Goal: Task Accomplishment & Management: Use online tool/utility

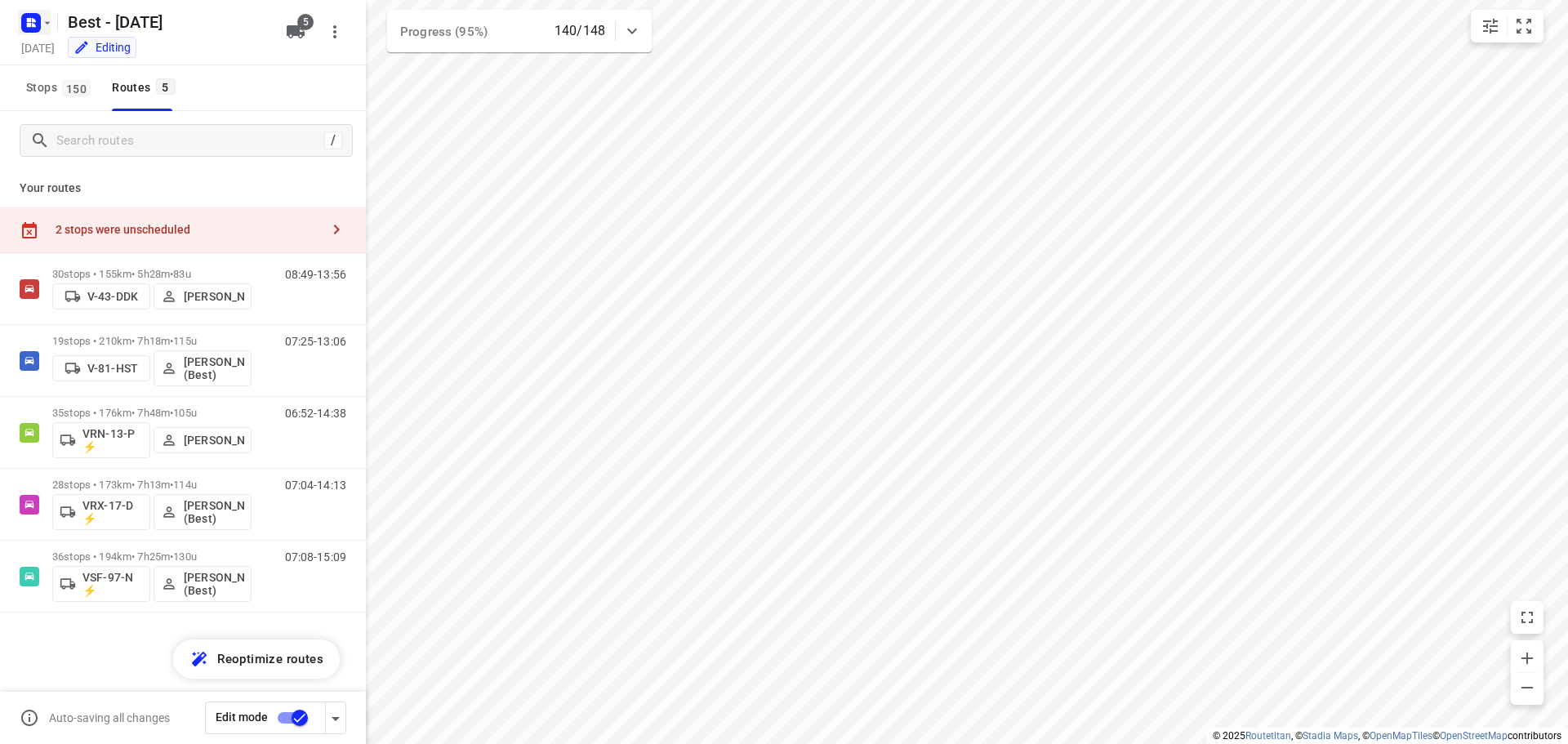
click at [32, 20] on icon "button" at bounding box center [34, 20] width 4 height 4
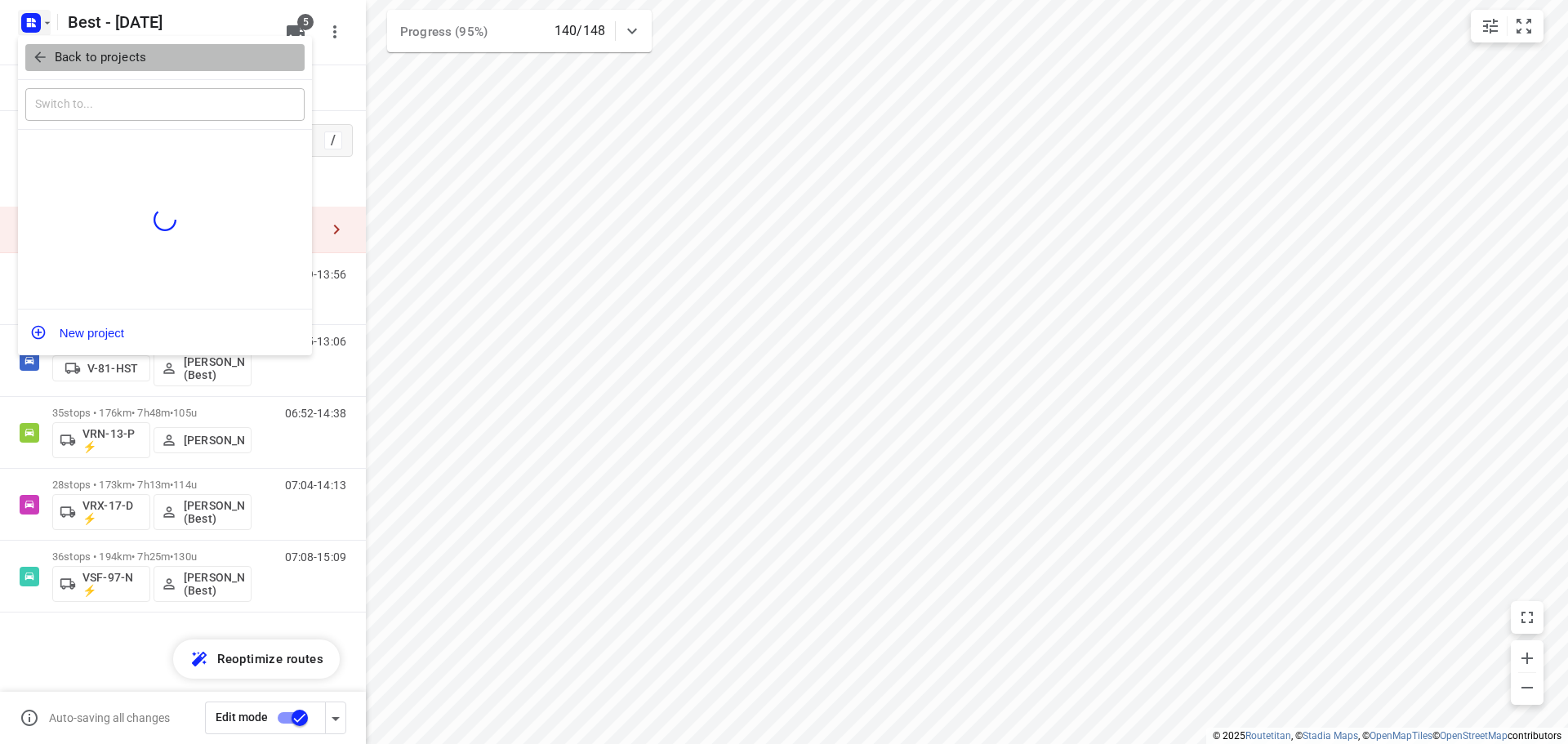
click at [33, 52] on icon "button" at bounding box center [40, 57] width 16 height 16
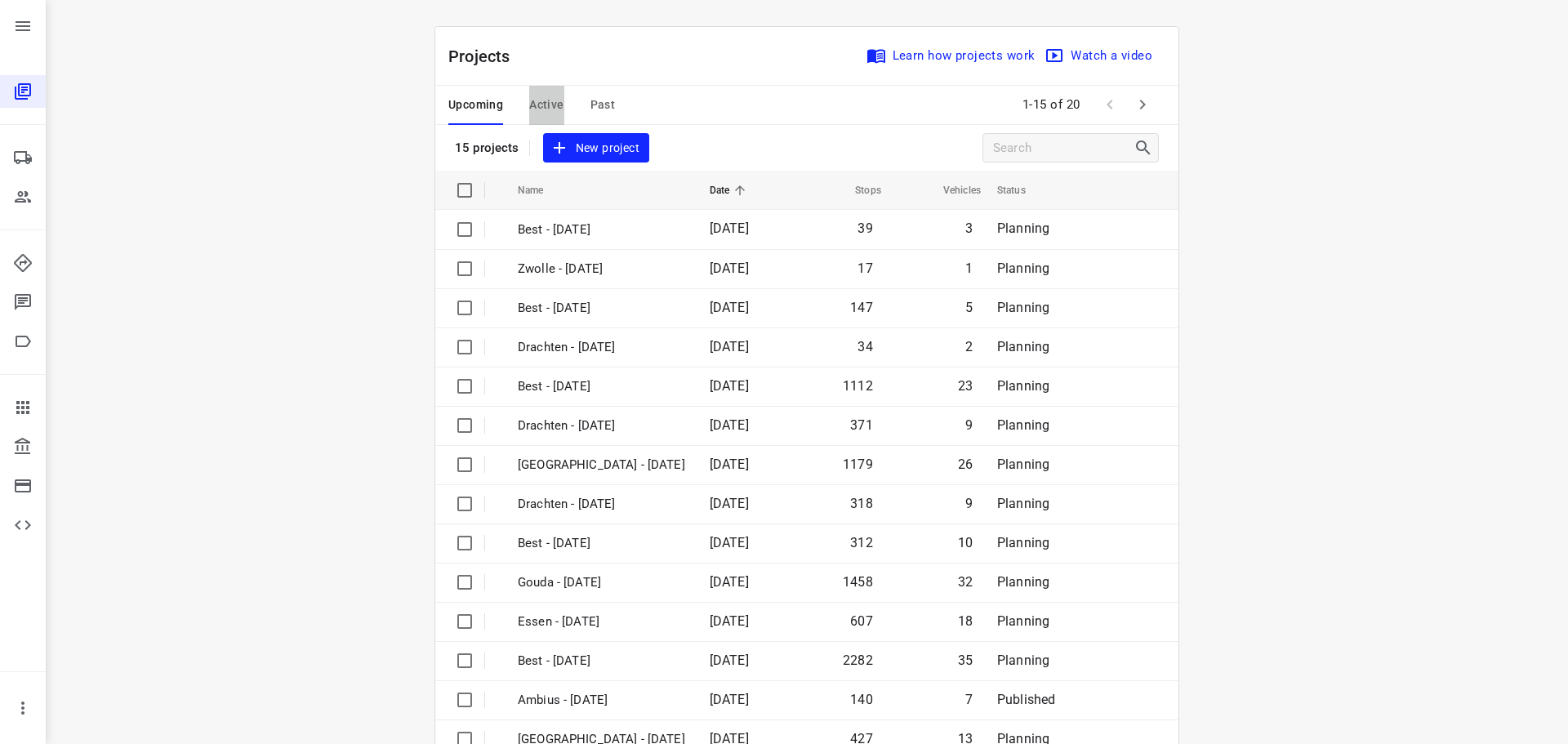
click at [529, 112] on span "Active" at bounding box center [546, 104] width 34 height 21
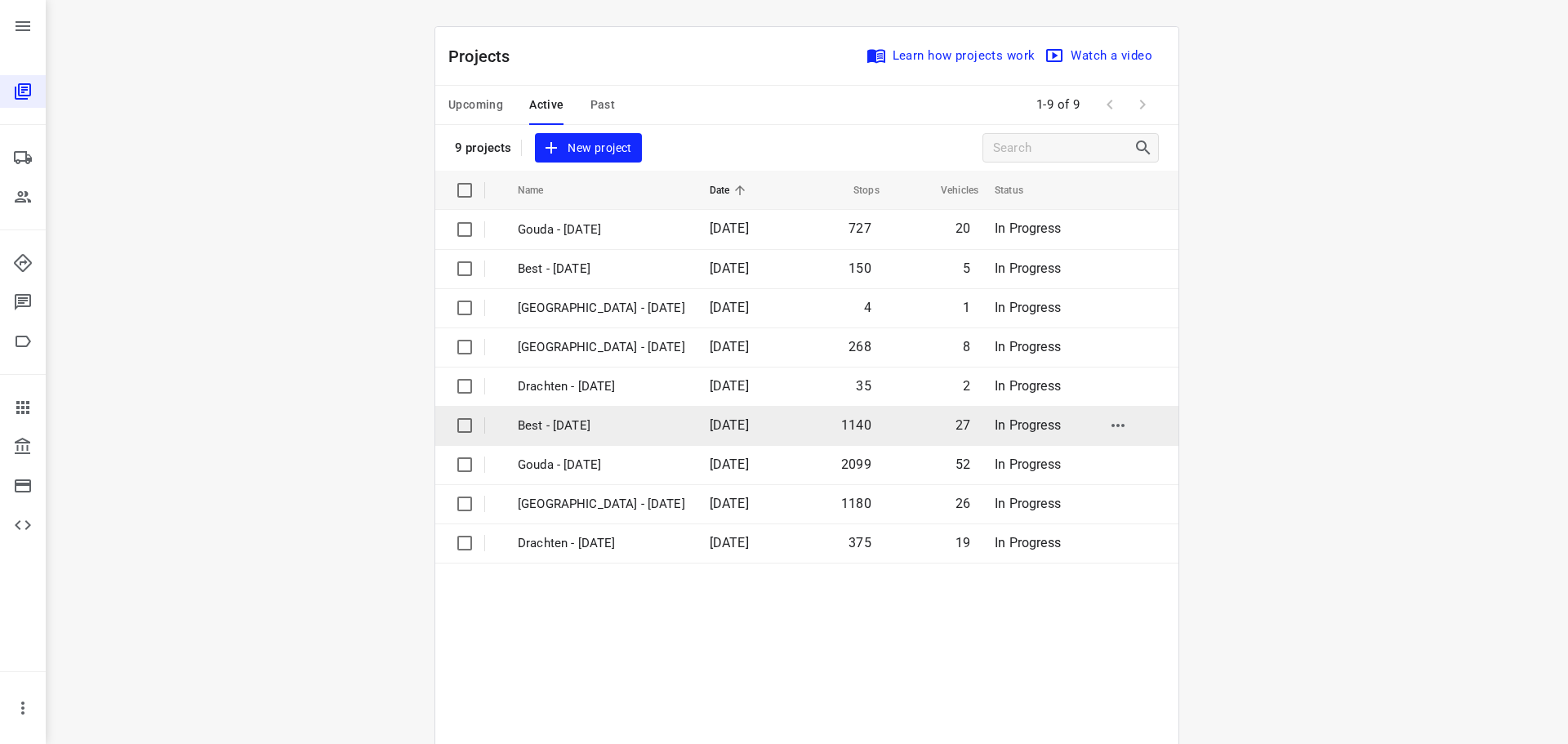
click at [614, 418] on p "Best - [DATE]" at bounding box center [601, 425] width 167 height 19
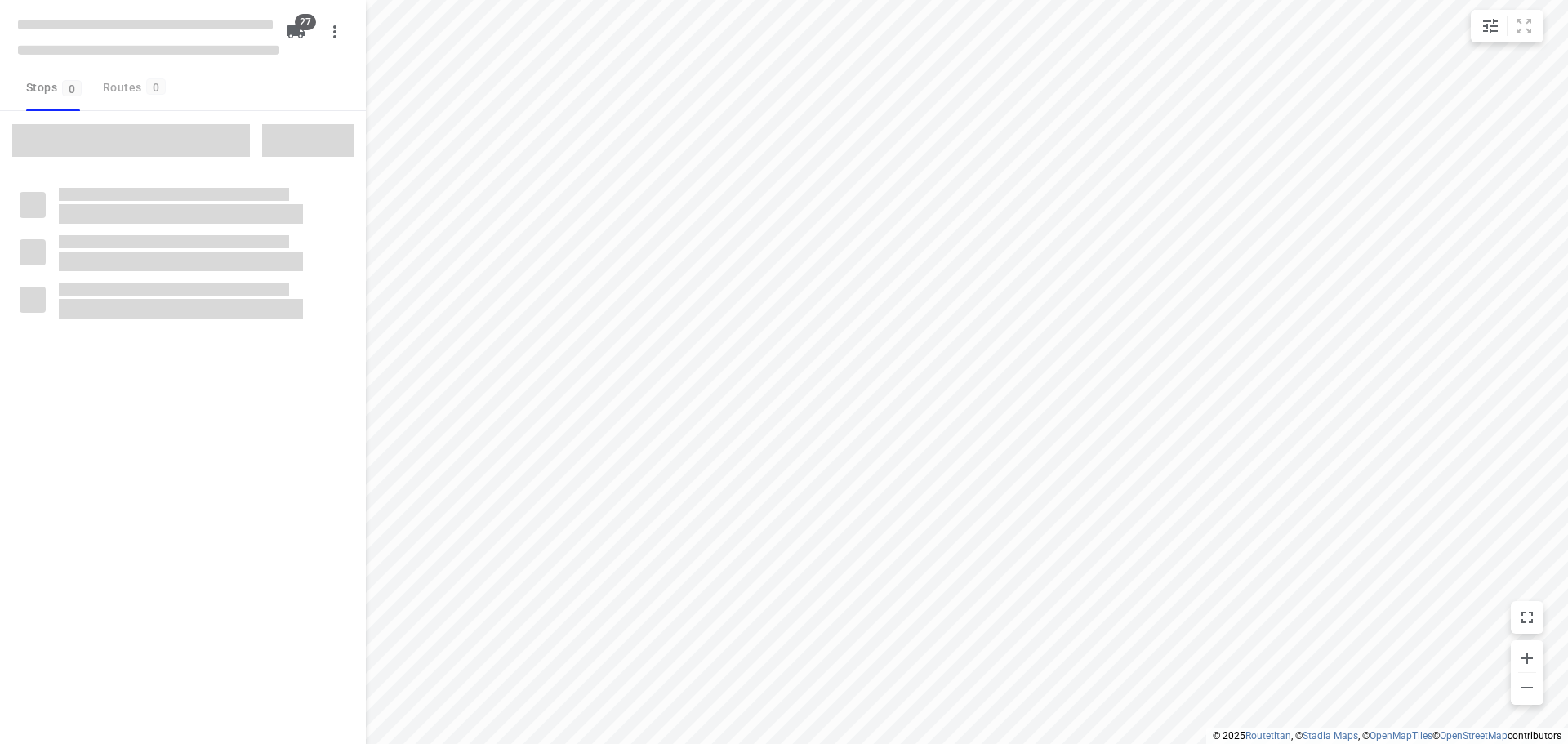
checkbox input "true"
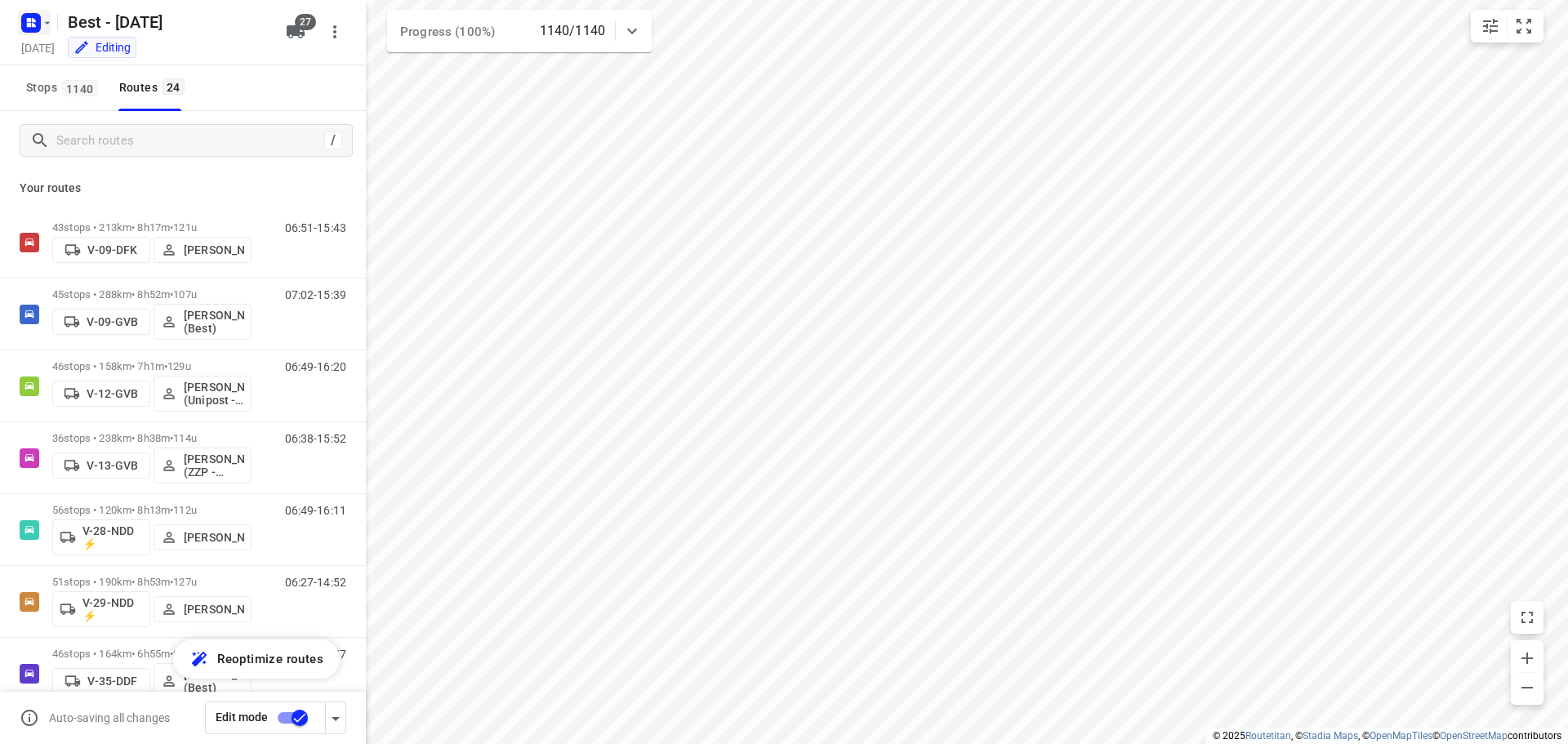
click at [29, 20] on icon "button" at bounding box center [29, 20] width 4 height 4
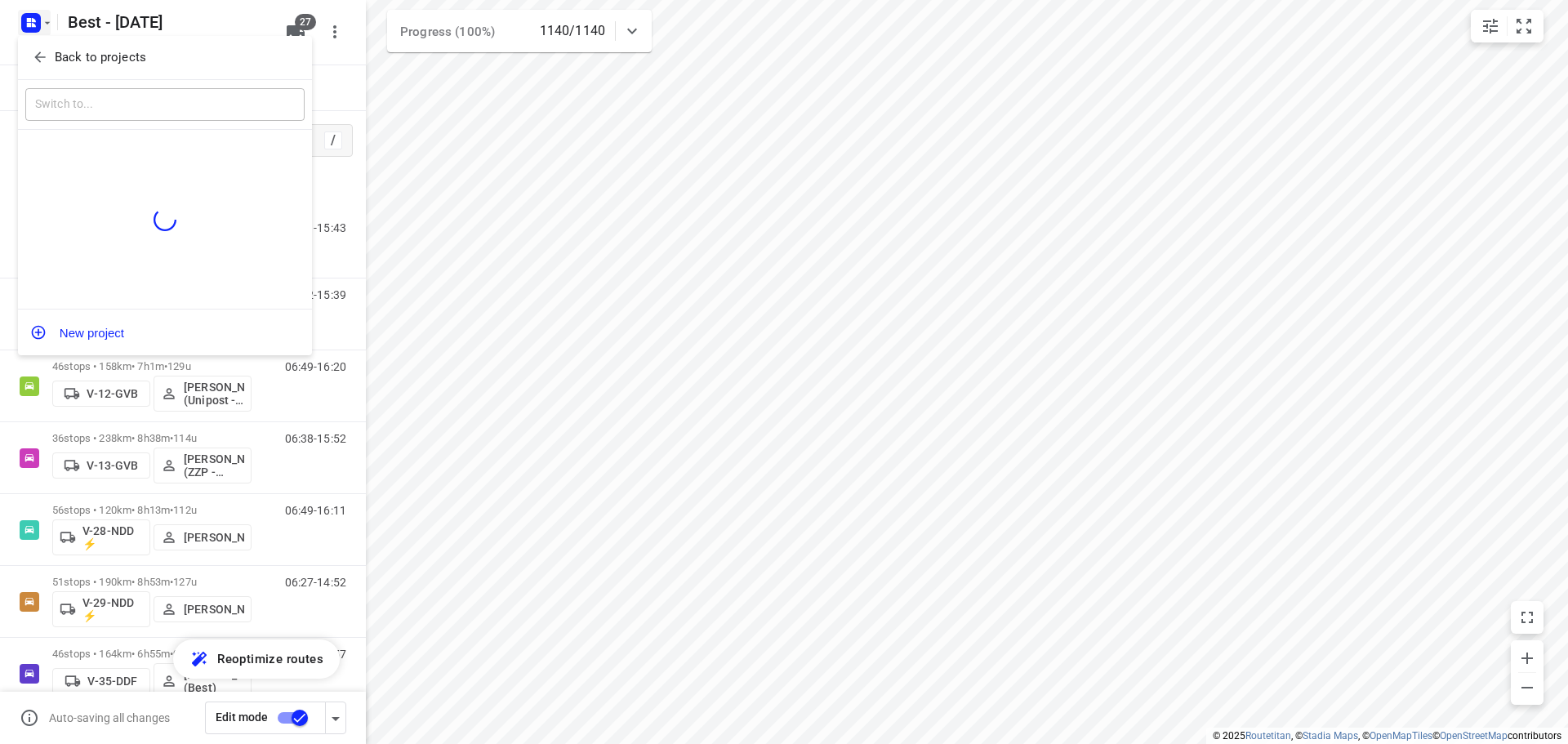
click at [30, 19] on div at bounding box center [784, 372] width 1568 height 744
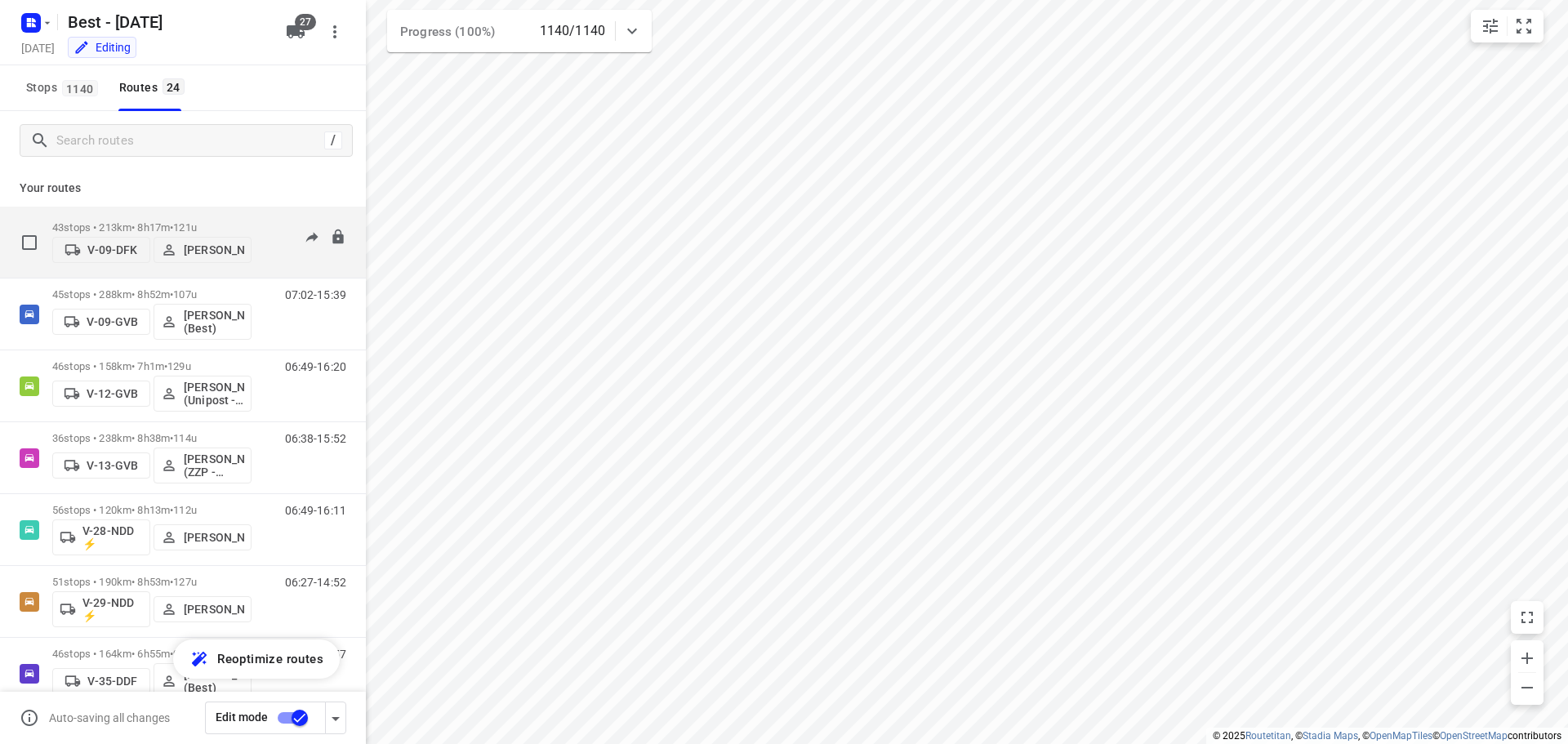
click at [227, 221] on p "43 stops • 213km • 8h17m • 121u" at bounding box center [152, 227] width 199 height 12
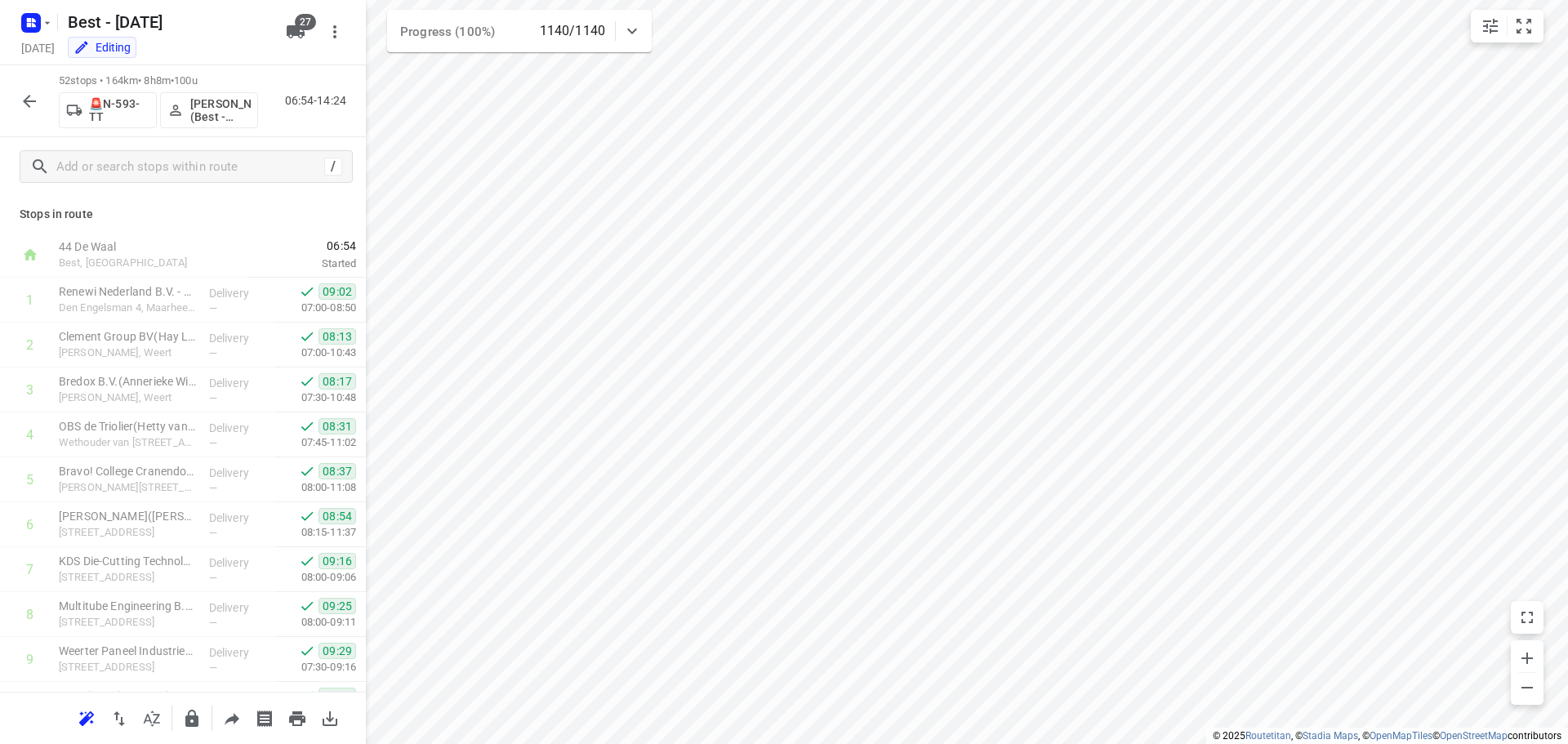
scroll to position [1965, 0]
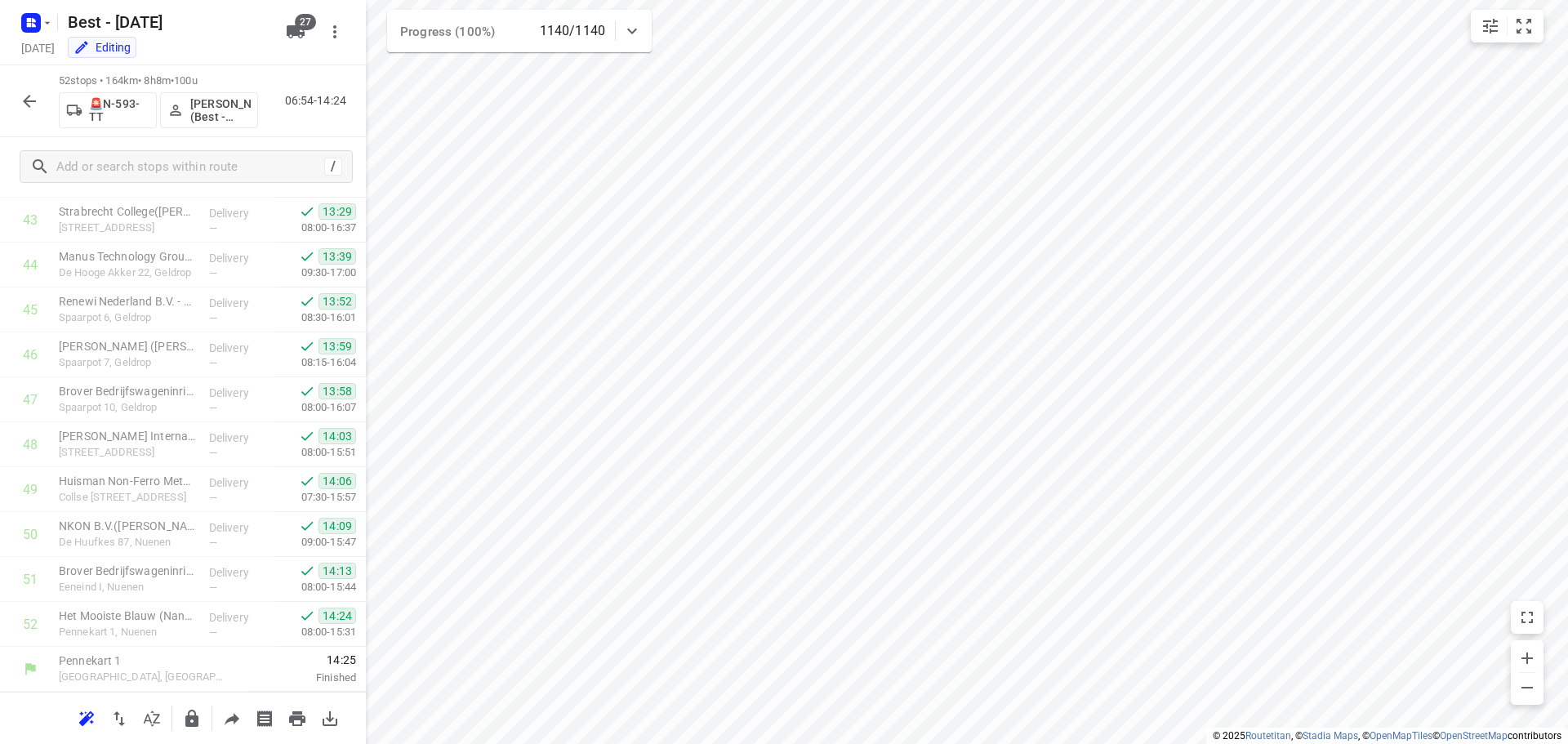
click at [39, 101] on icon "button" at bounding box center [30, 101] width 20 height 20
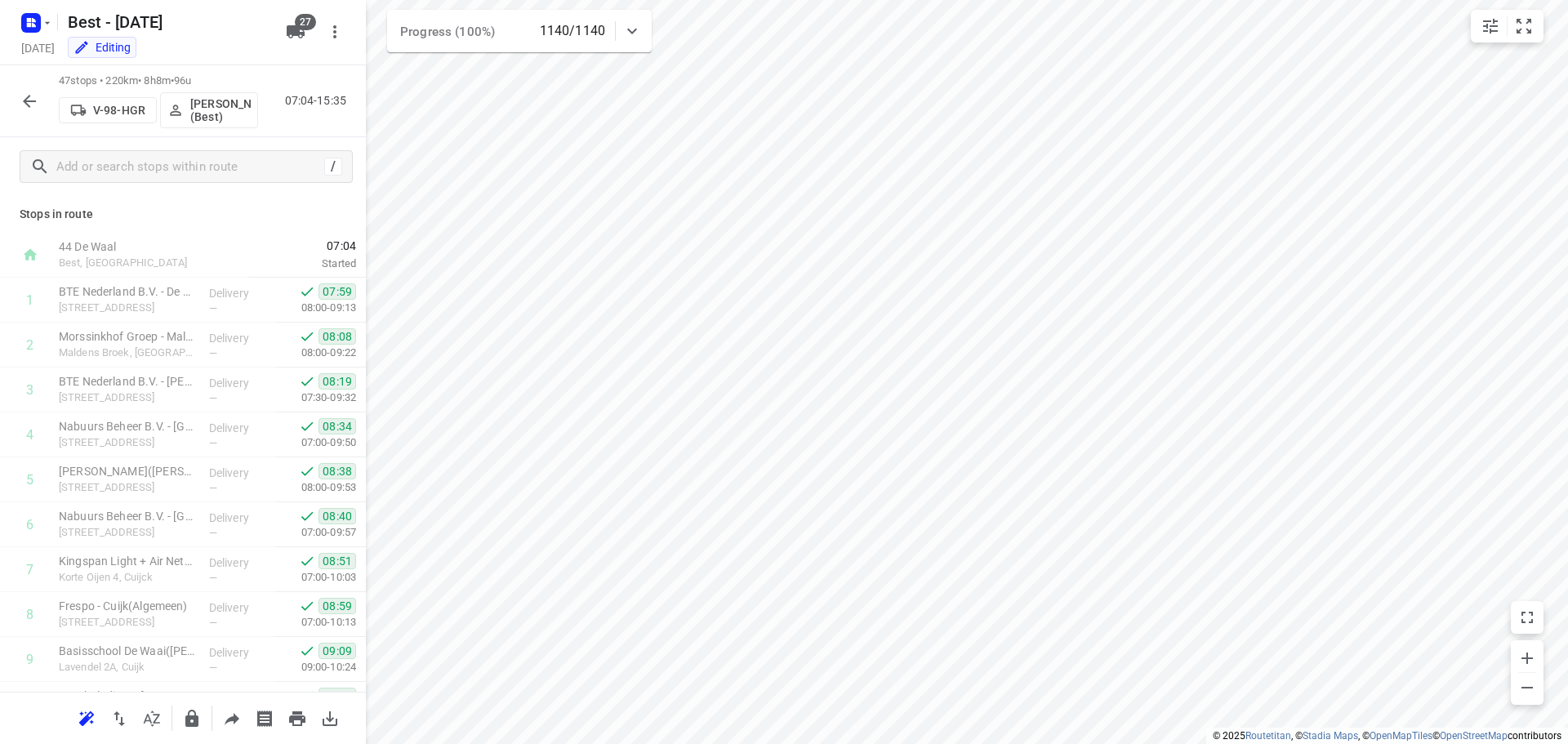
scroll to position [1741, 0]
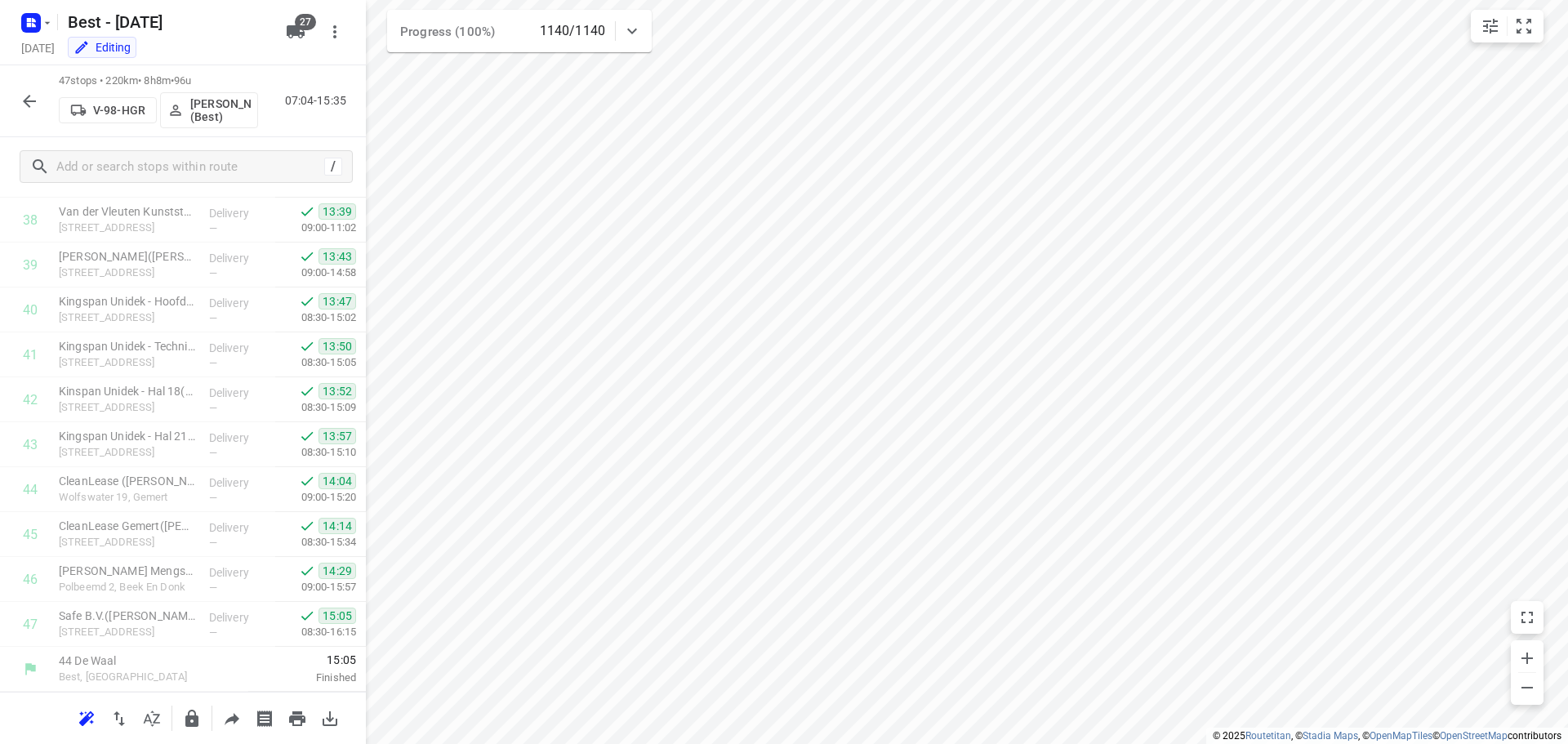
click at [41, 94] on button "button" at bounding box center [30, 101] width 33 height 33
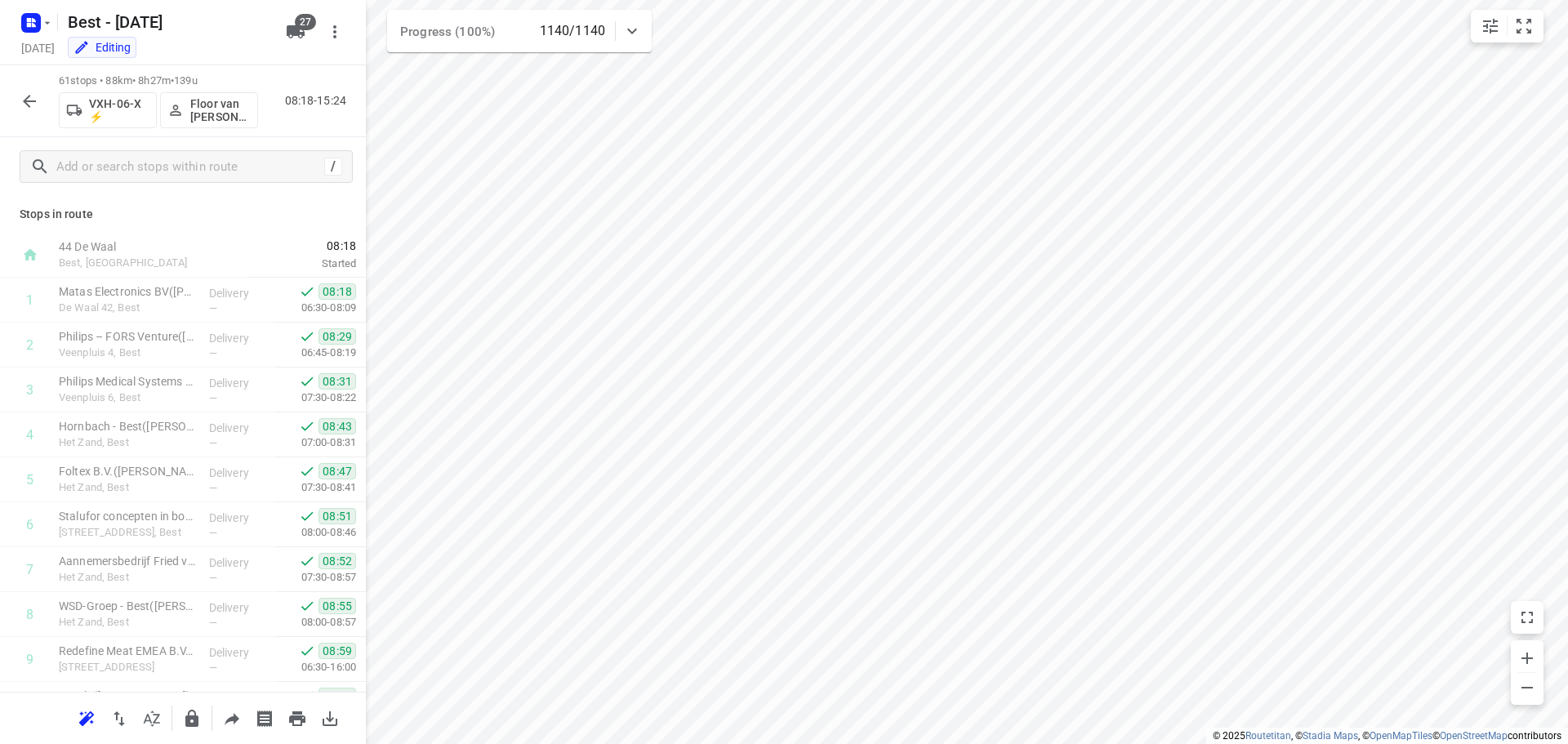
click at [25, 114] on button "button" at bounding box center [30, 101] width 33 height 33
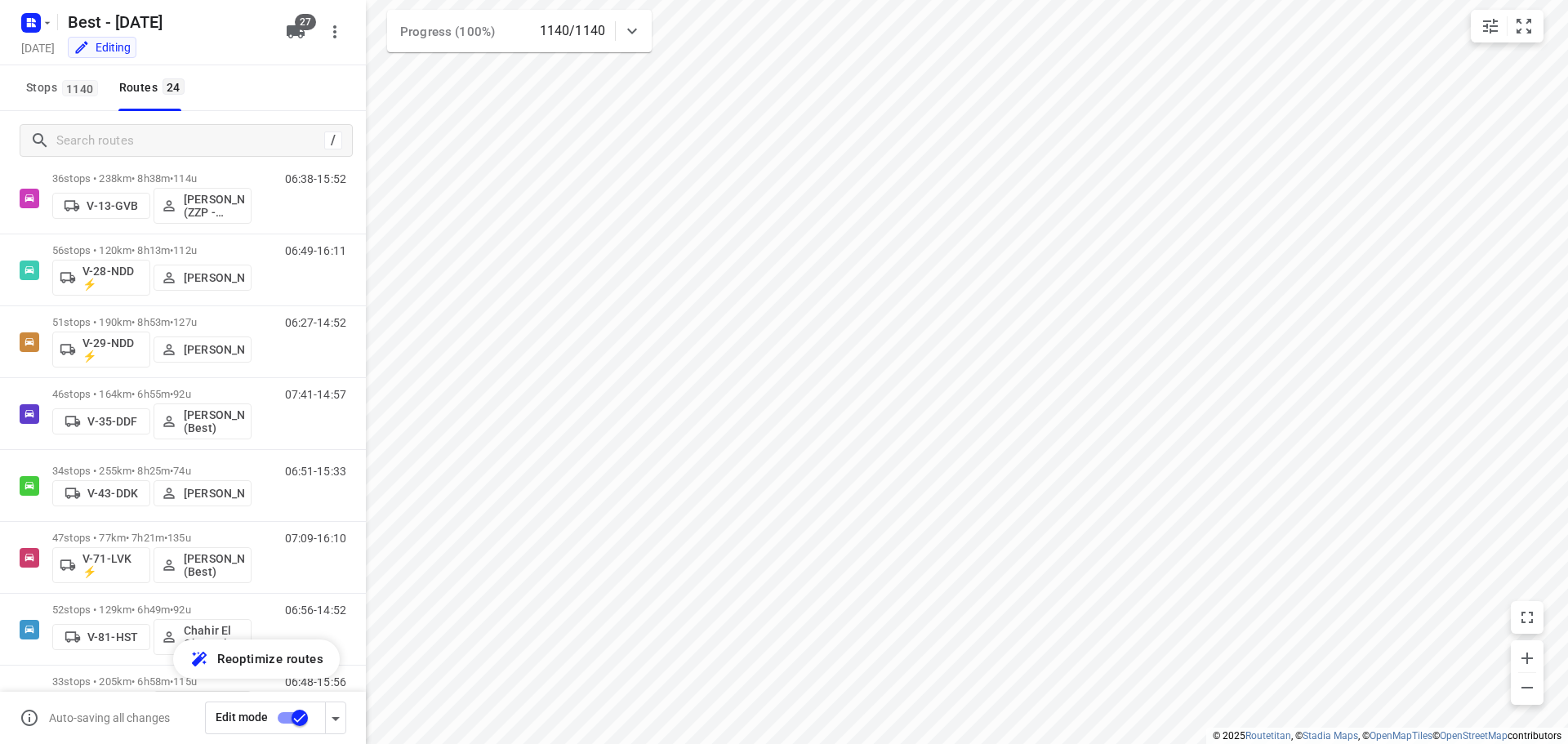
scroll to position [21, 0]
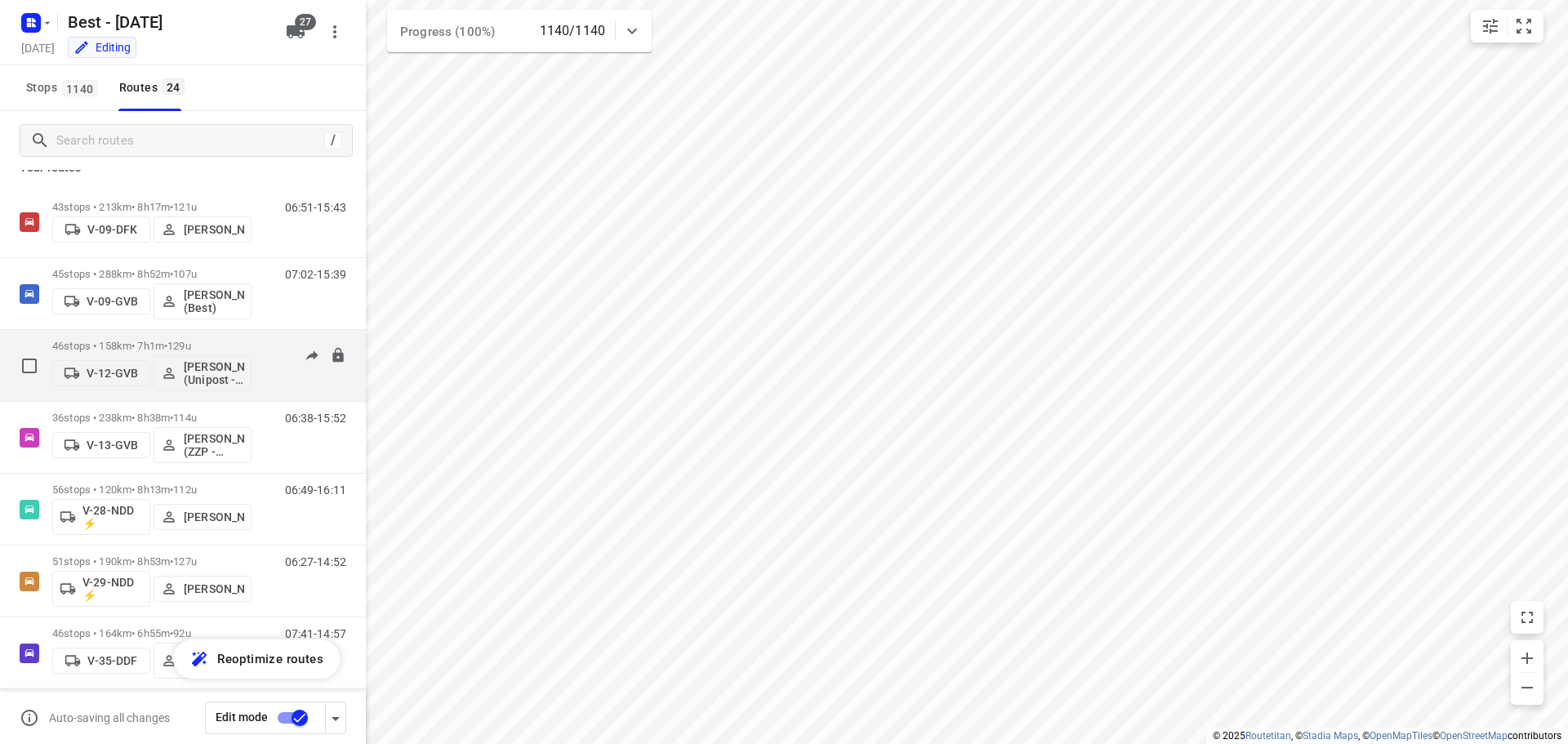
click at [255, 333] on div "46 stops • 158km • 7h1m • 129u V-12-GVB Hamza Alzeadi (Unipost - Best - ZZP) 06…" at bounding box center [209, 365] width 313 height 68
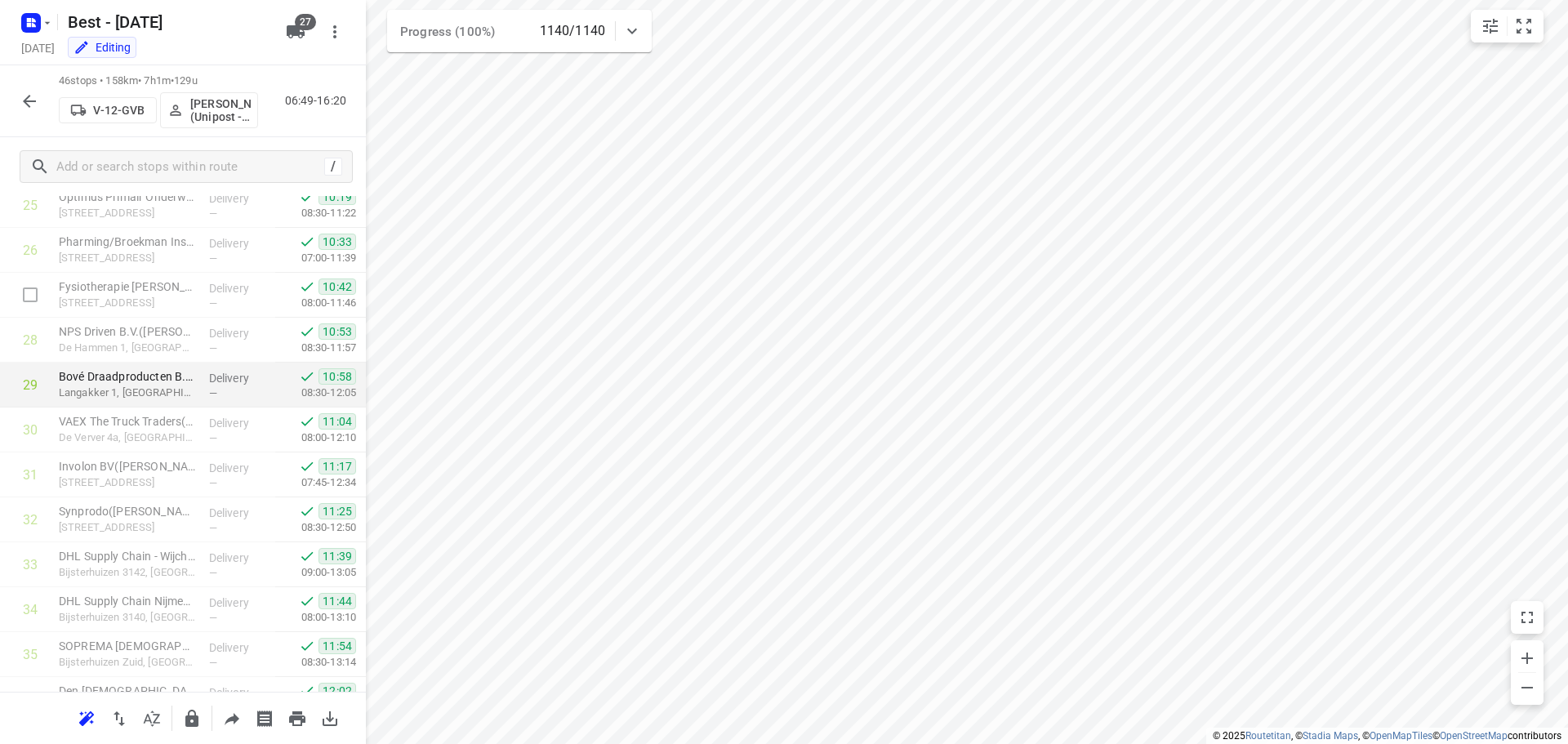
scroll to position [1225, 0]
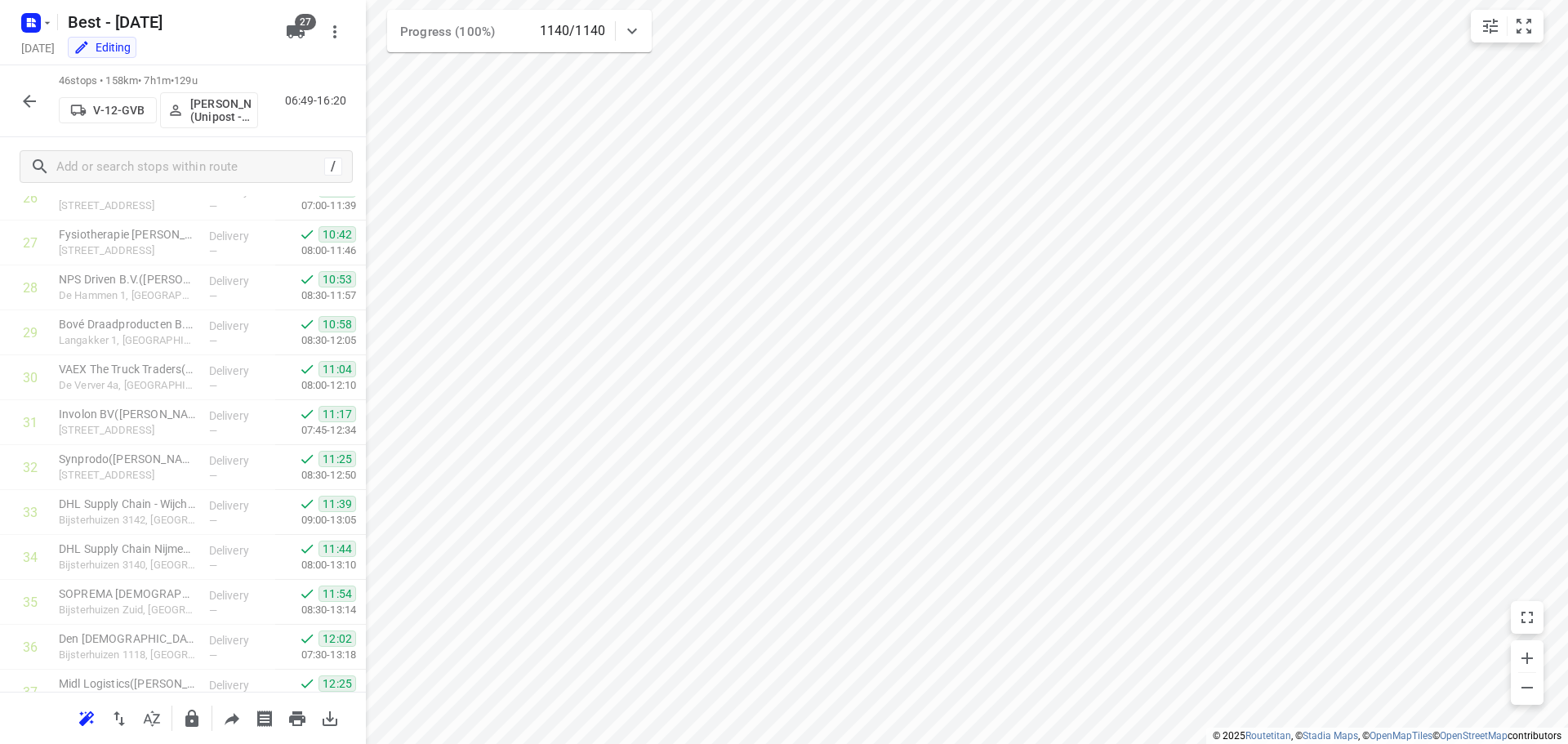
click at [39, 103] on button "button" at bounding box center [30, 101] width 33 height 33
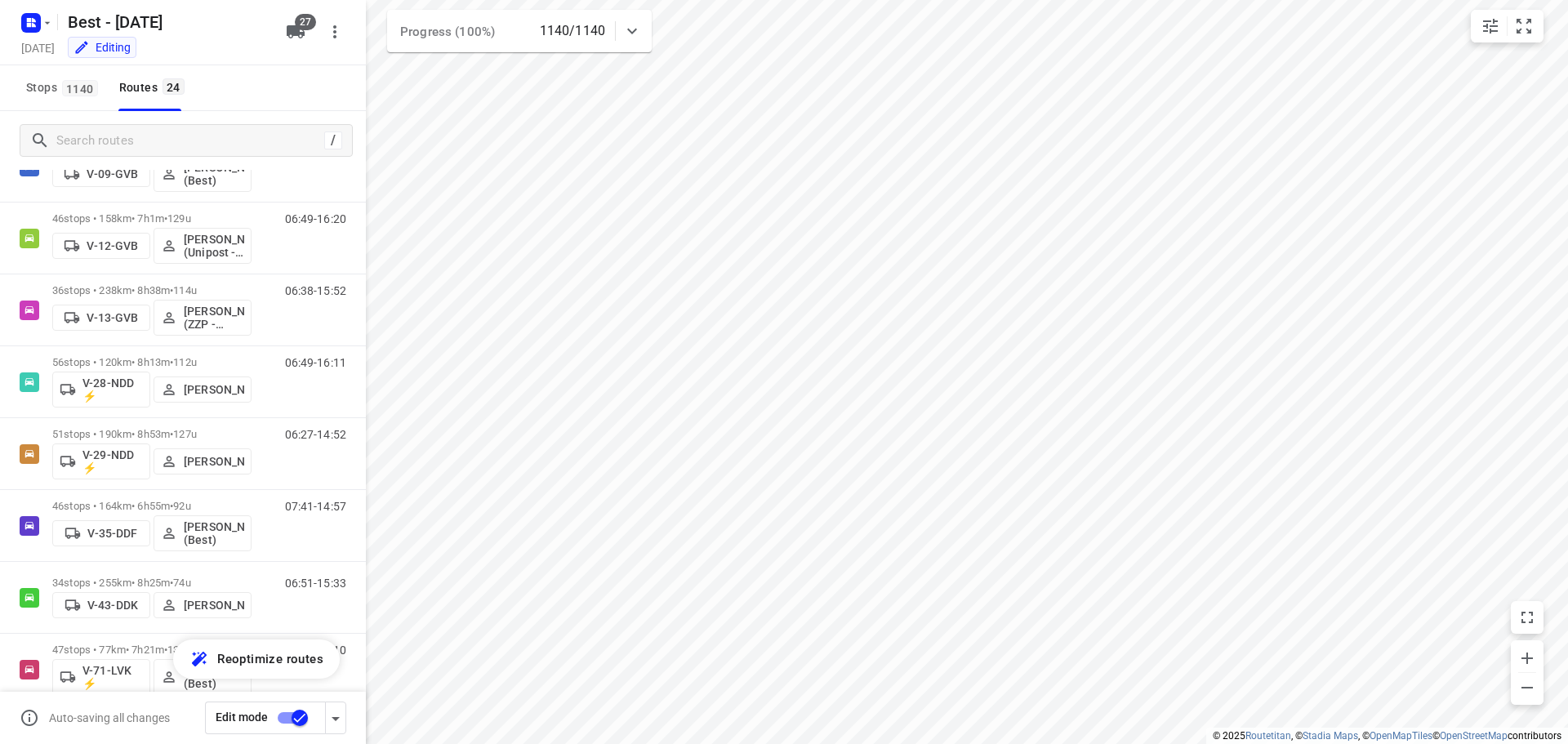
scroll to position [0, 0]
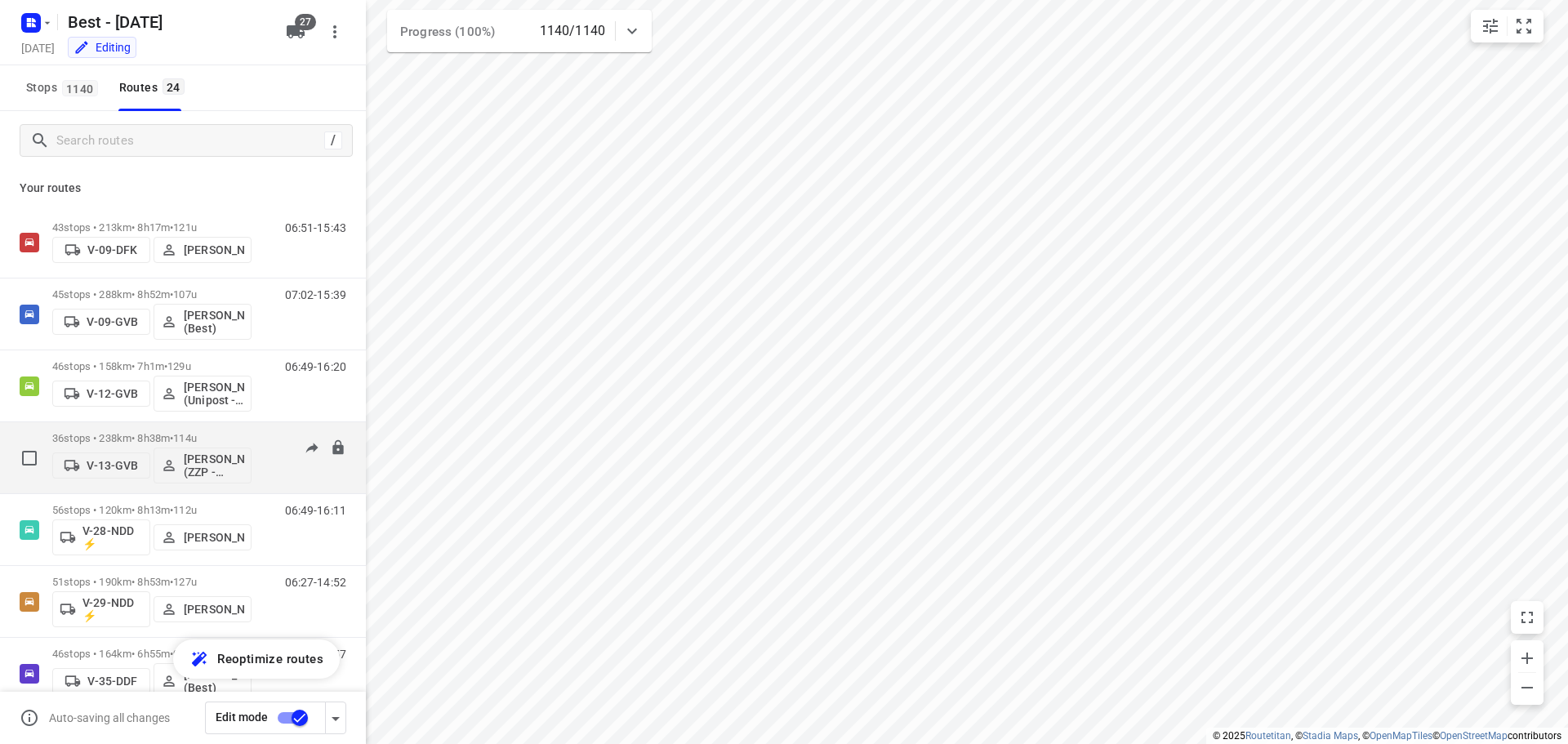
click at [195, 435] on span "114u" at bounding box center [185, 437] width 24 height 12
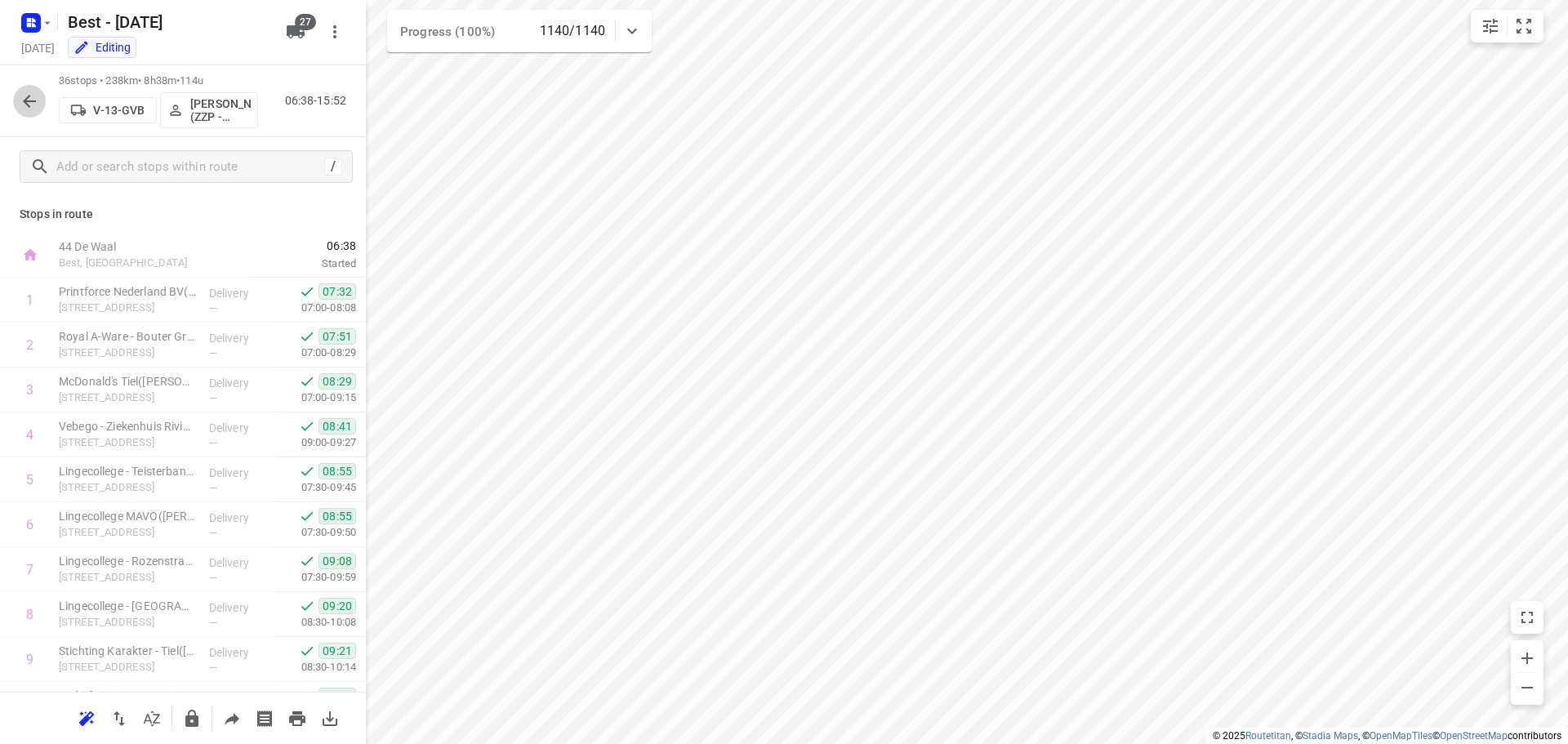
click at [39, 88] on button "button" at bounding box center [30, 101] width 33 height 33
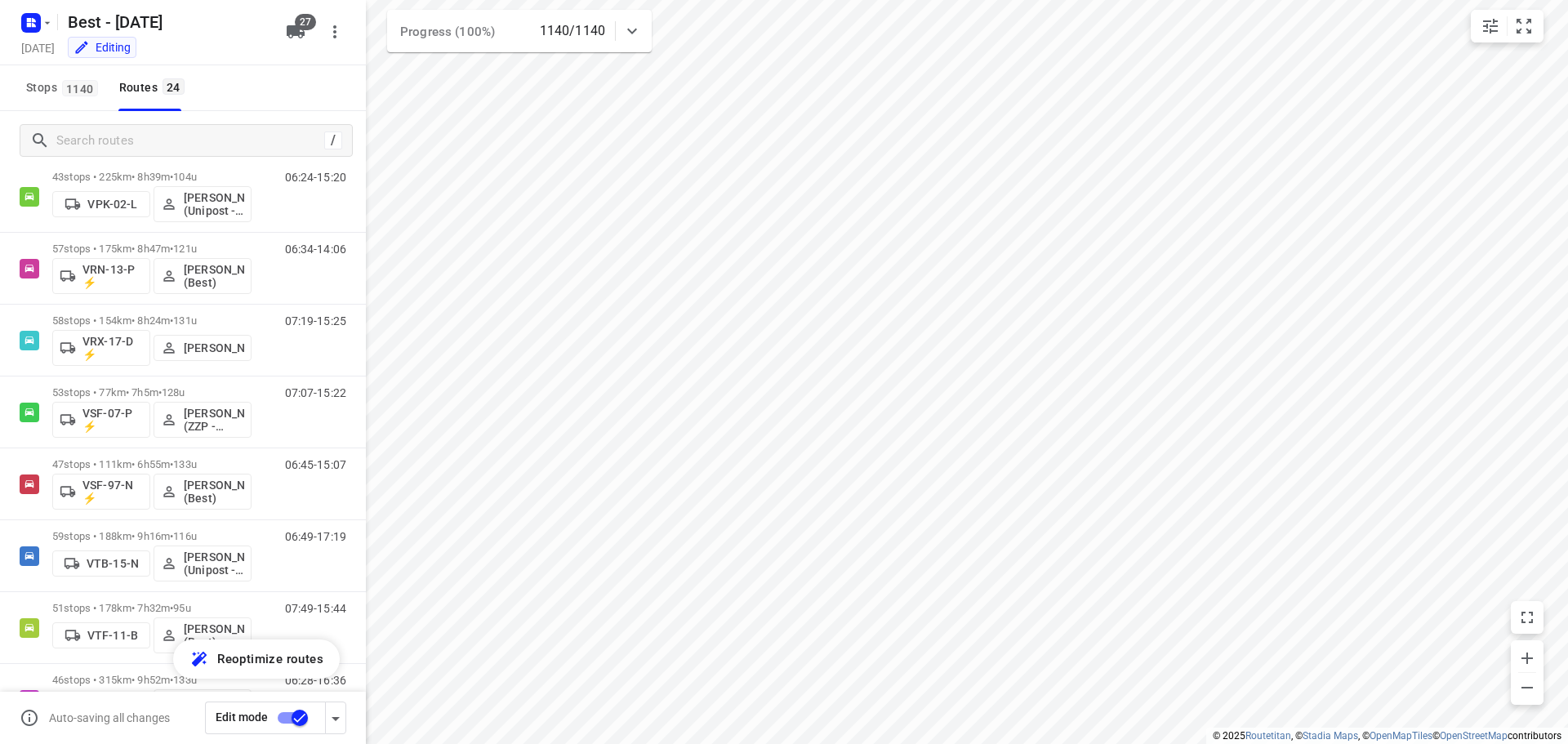
scroll to position [903, 0]
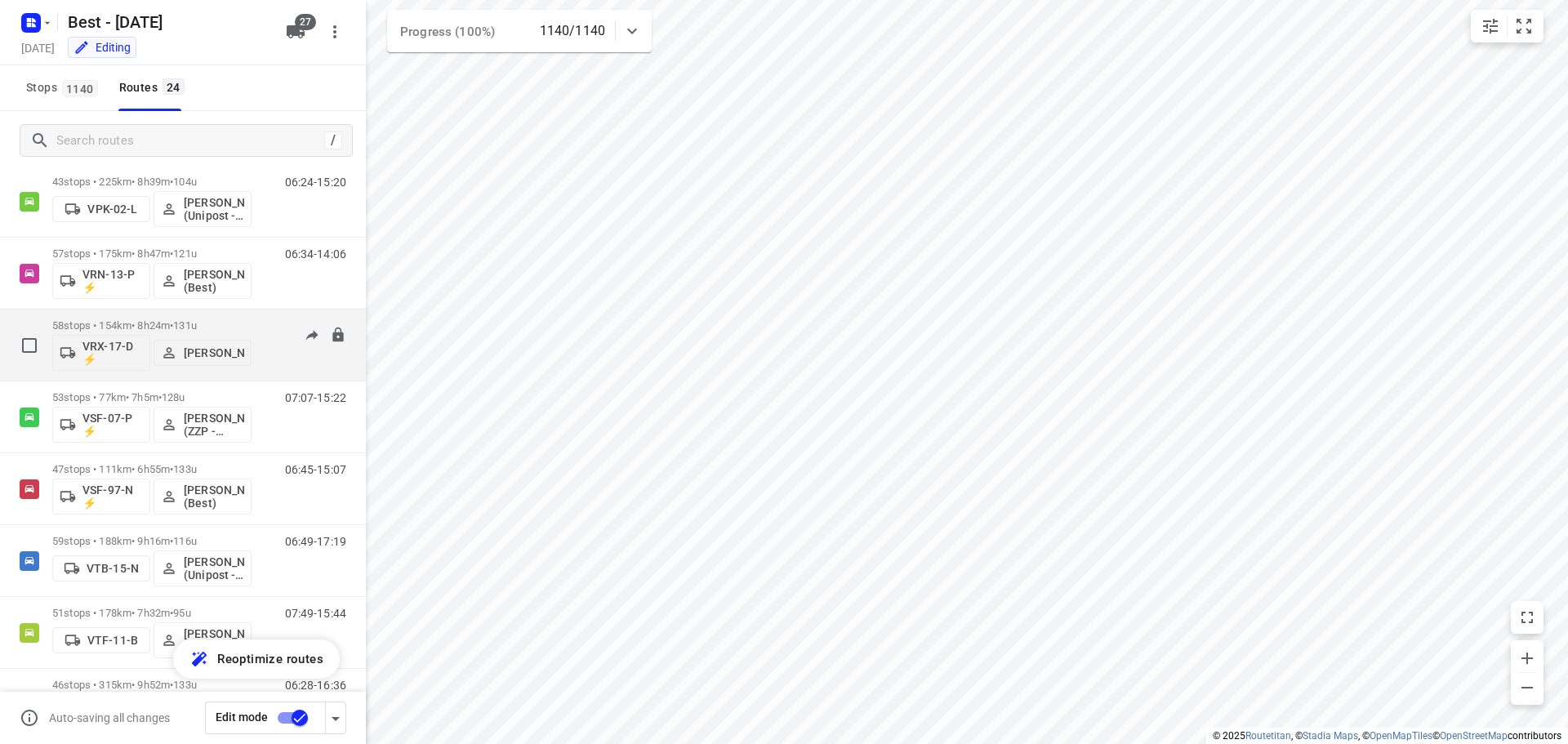
click at [217, 321] on p "58 stops • 154km • 8h24m • 131u" at bounding box center [152, 325] width 199 height 12
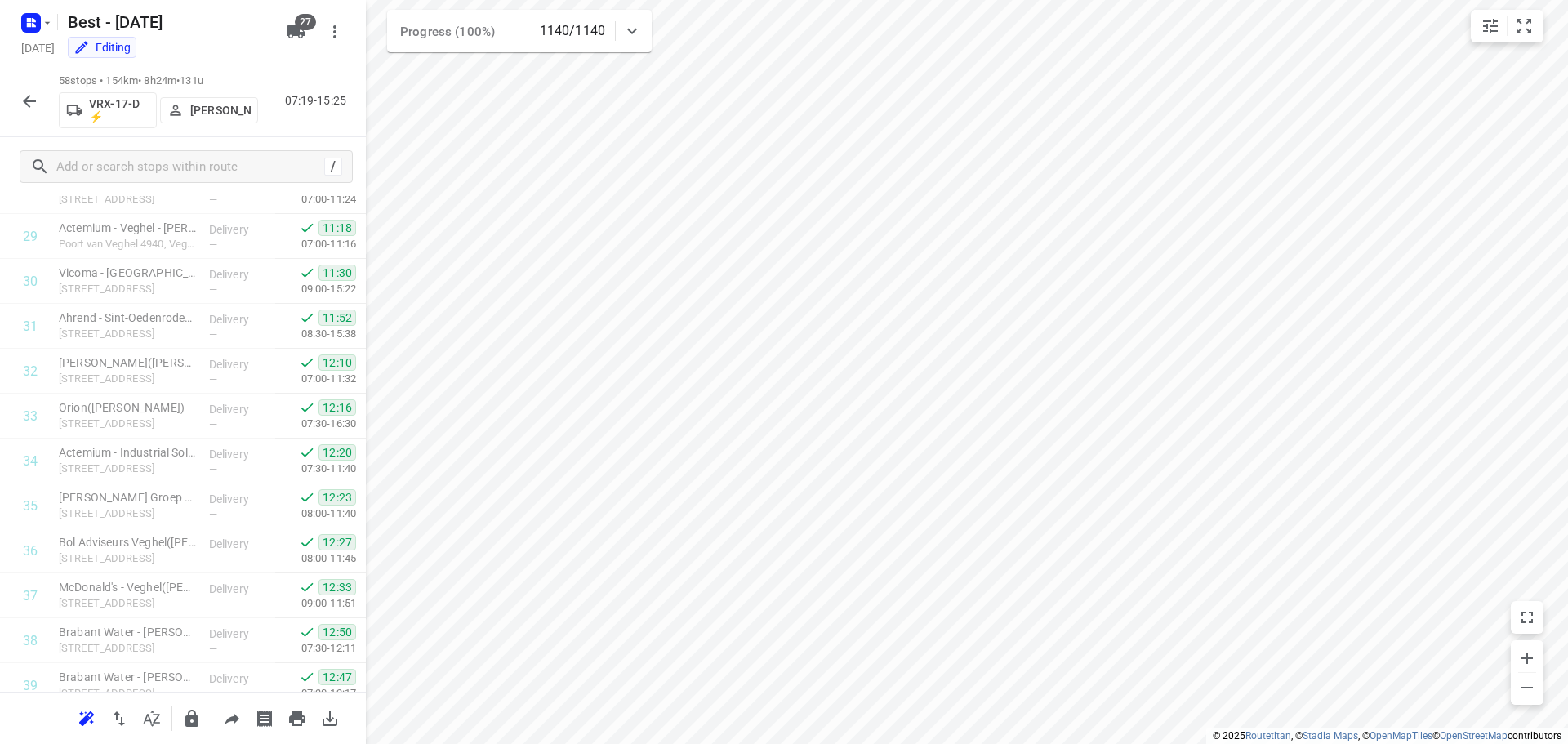
scroll to position [2235, 0]
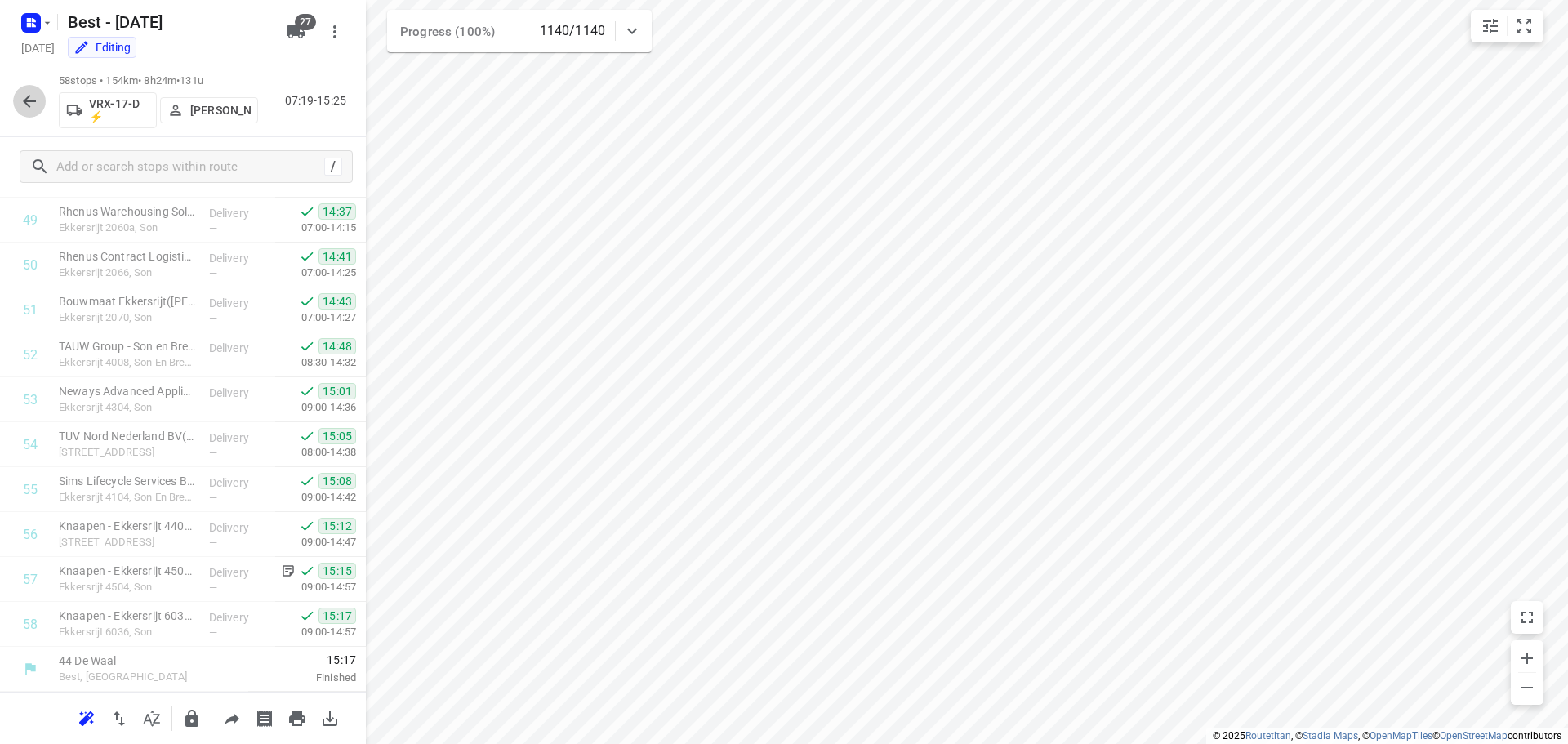
click at [35, 89] on button "button" at bounding box center [30, 101] width 33 height 33
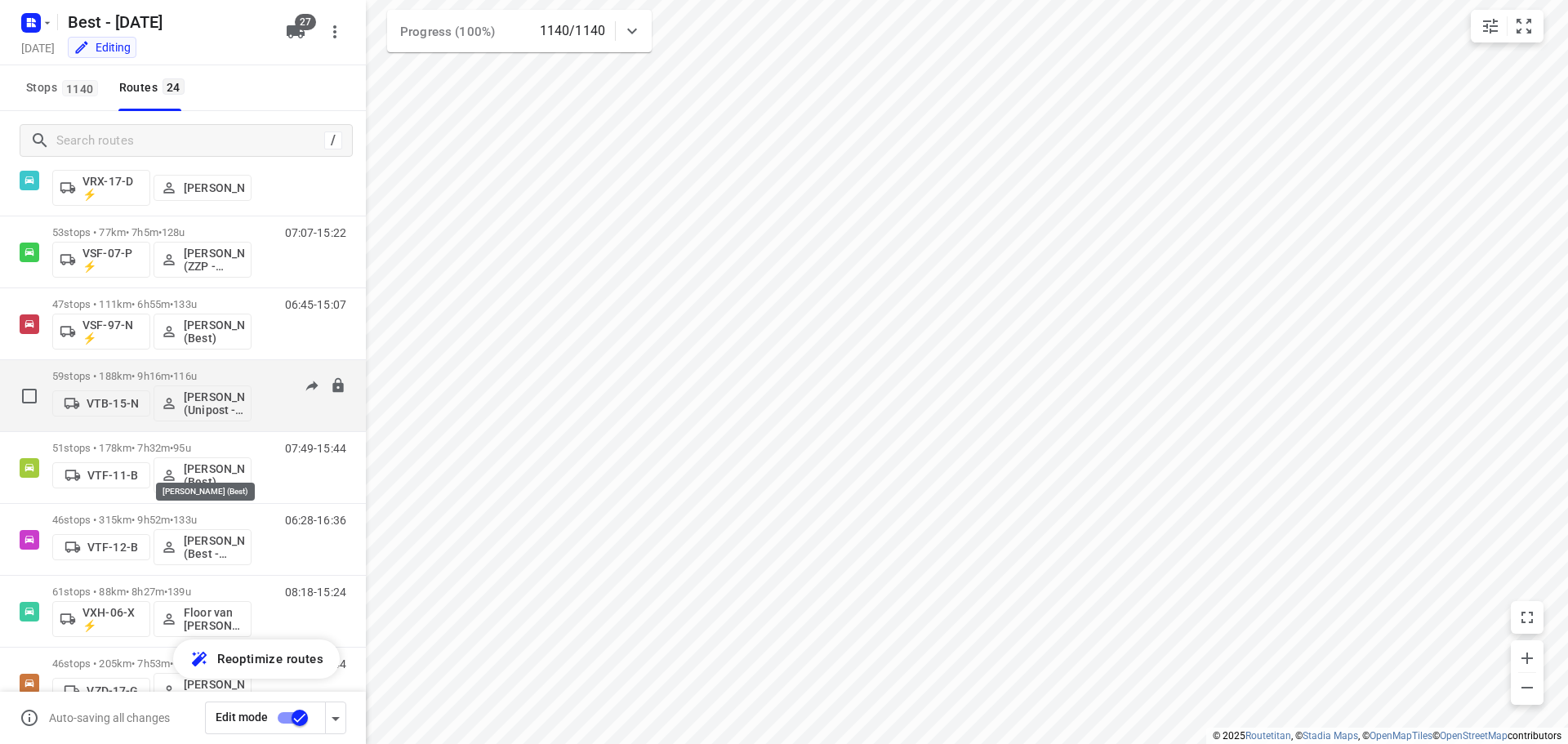
scroll to position [1092, 0]
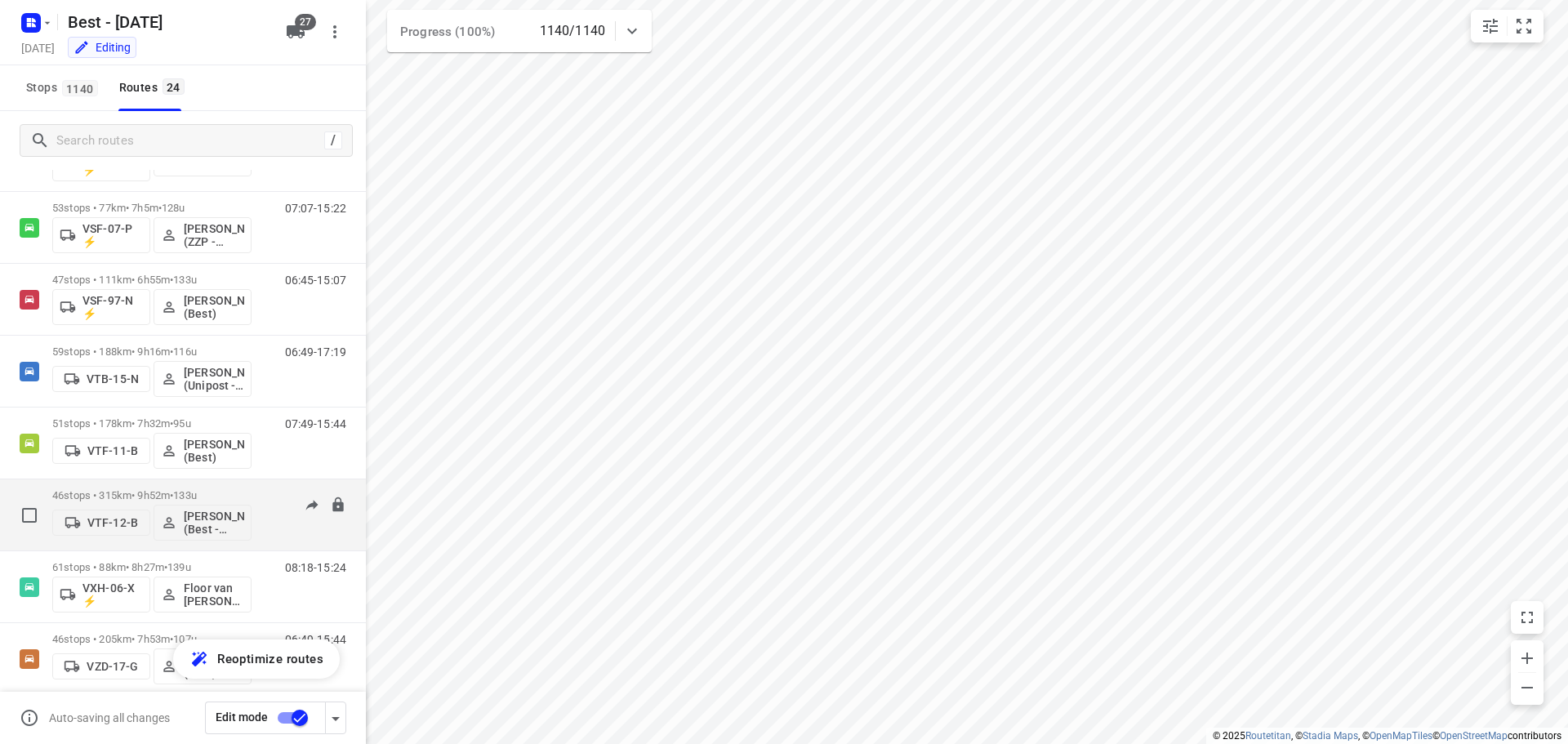
click at [222, 489] on p "46 stops • 315km • 9h52m • 133u" at bounding box center [152, 495] width 199 height 12
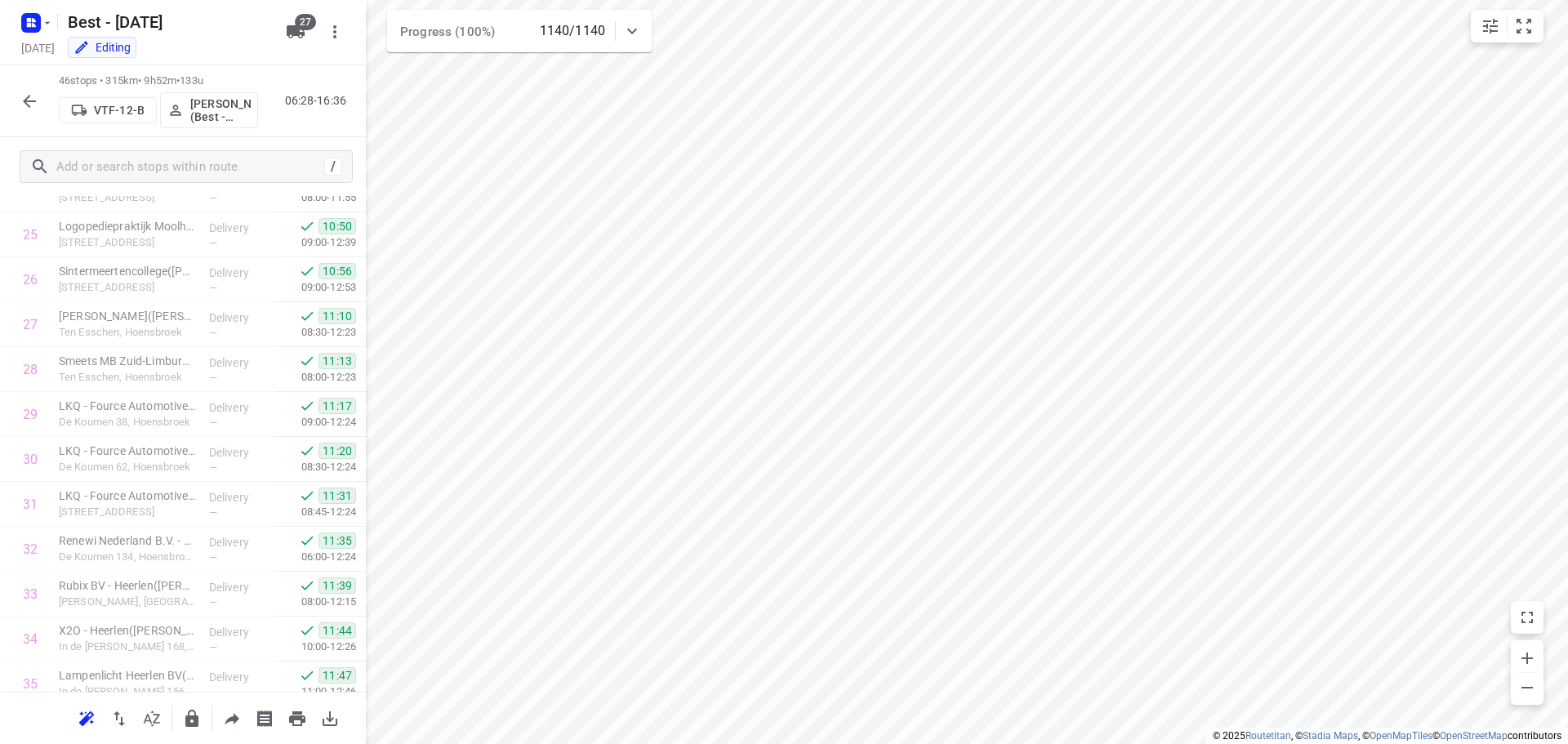
scroll to position [1696, 0]
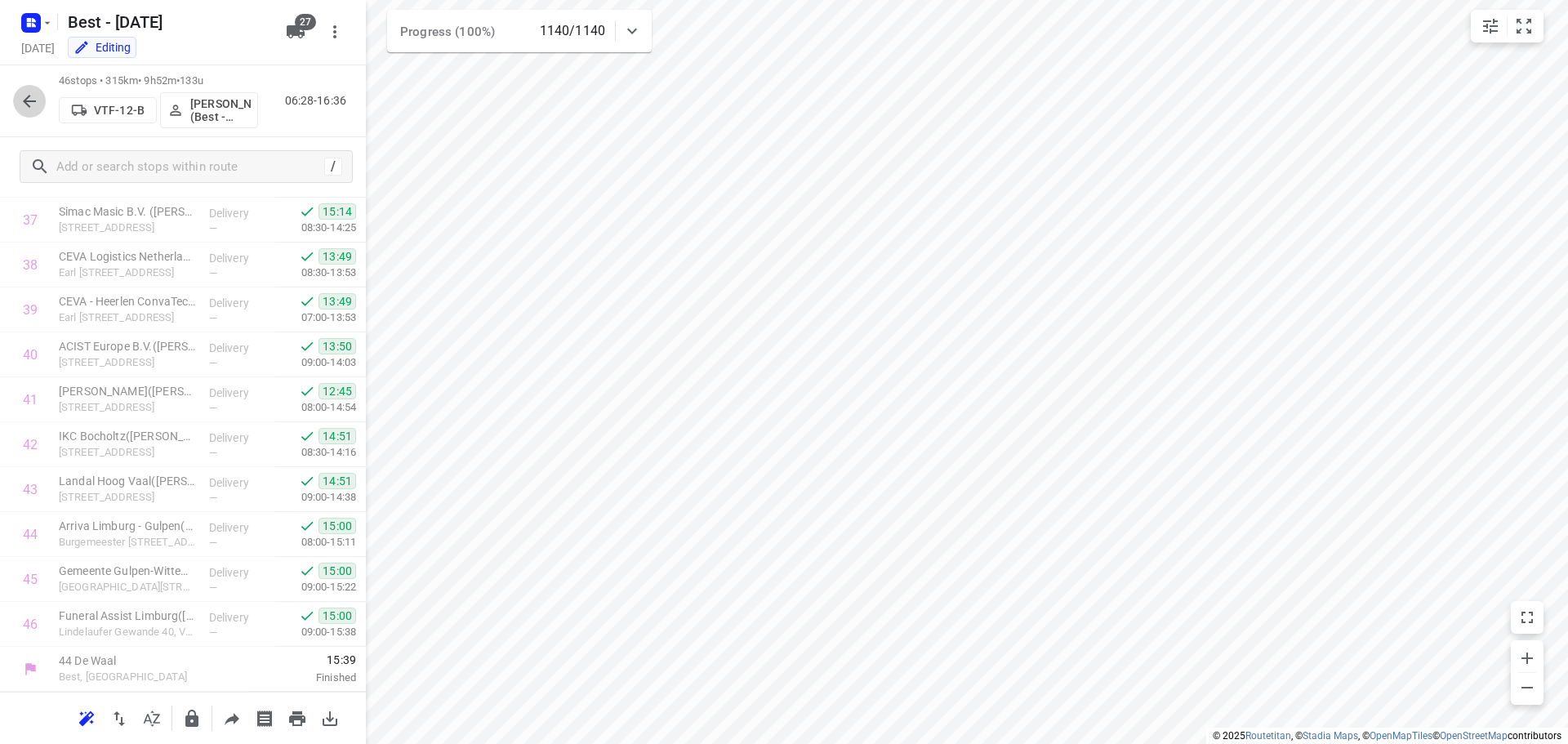
click at [20, 103] on button "button" at bounding box center [30, 101] width 33 height 33
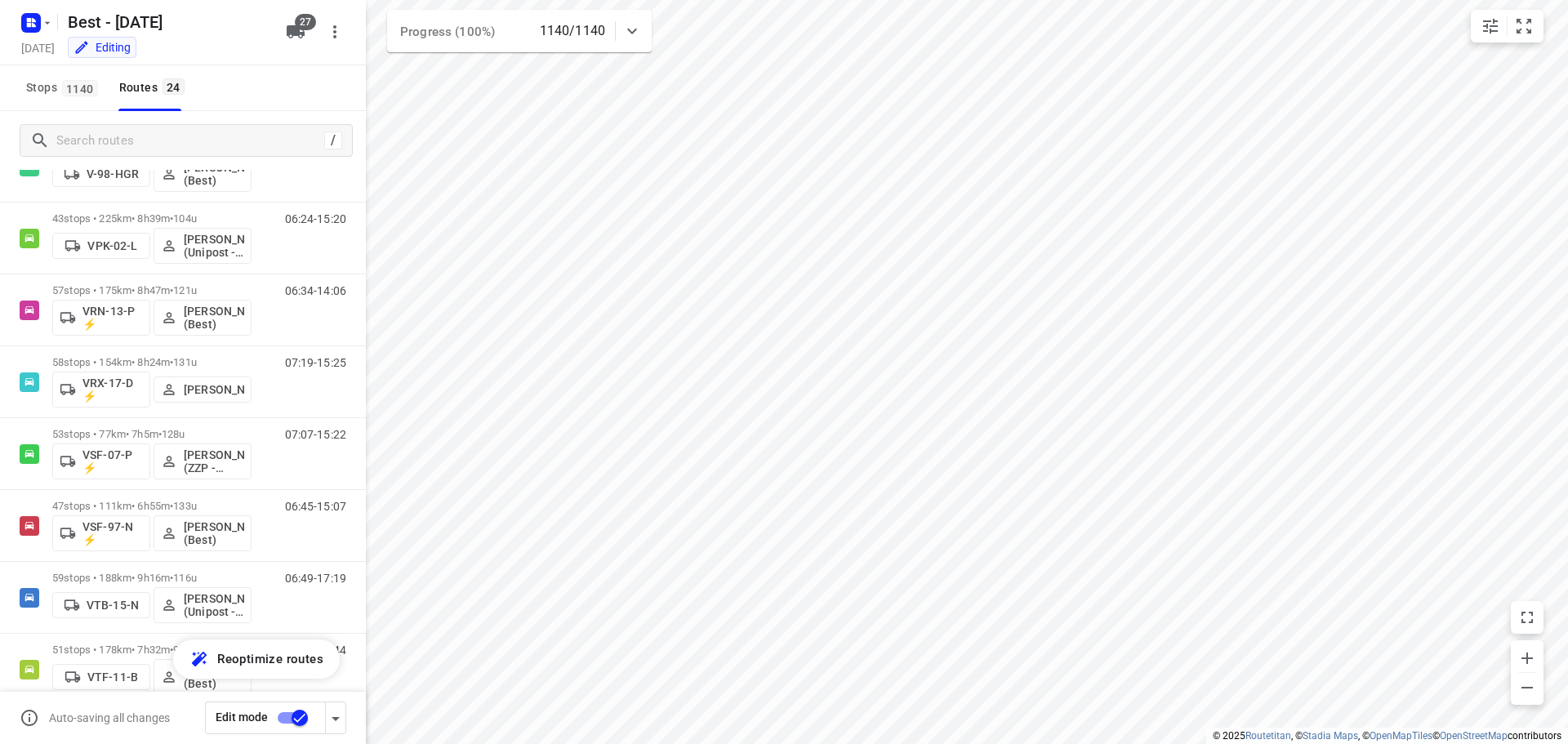
scroll to position [0, 0]
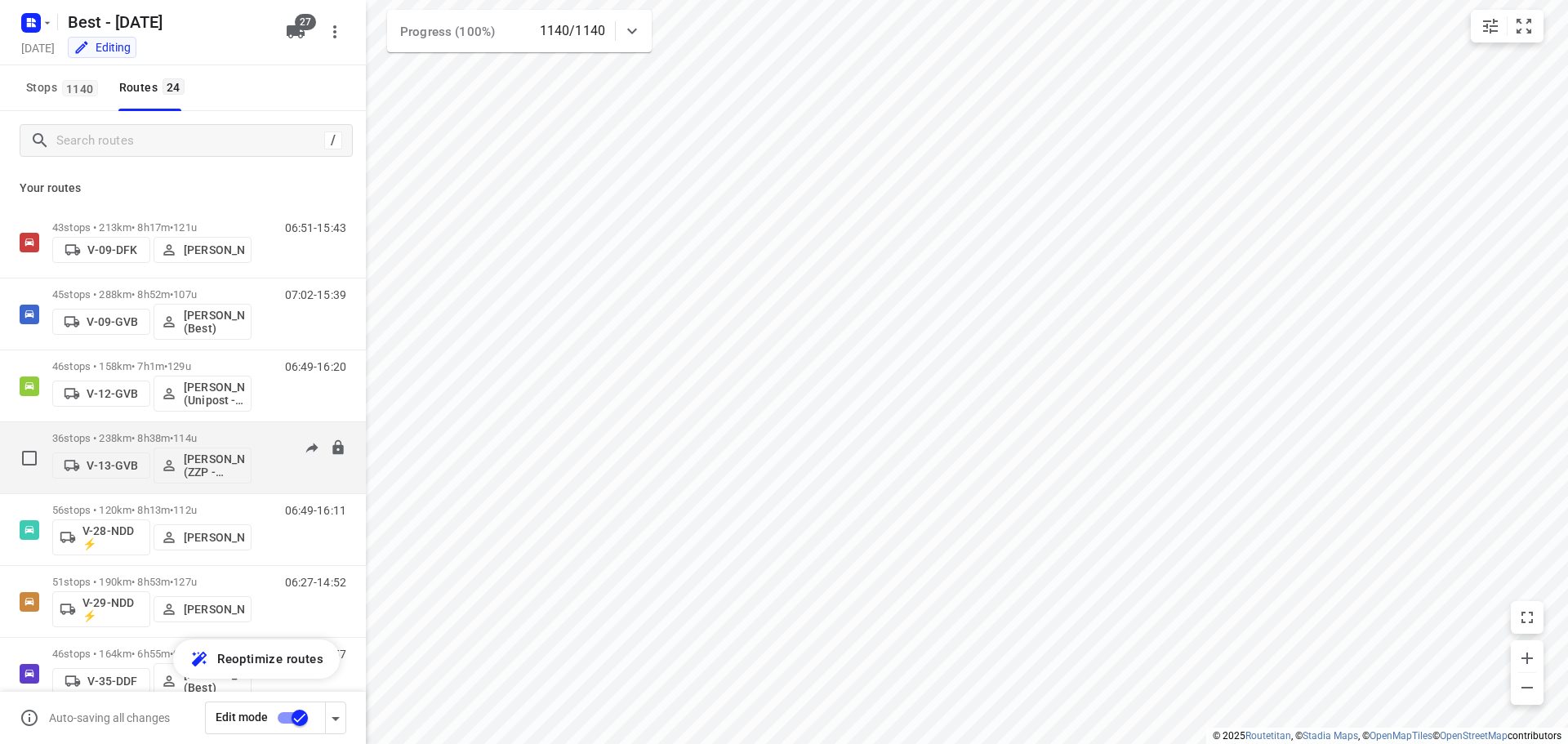
click at [173, 437] on span "•" at bounding box center [171, 437] width 3 height 12
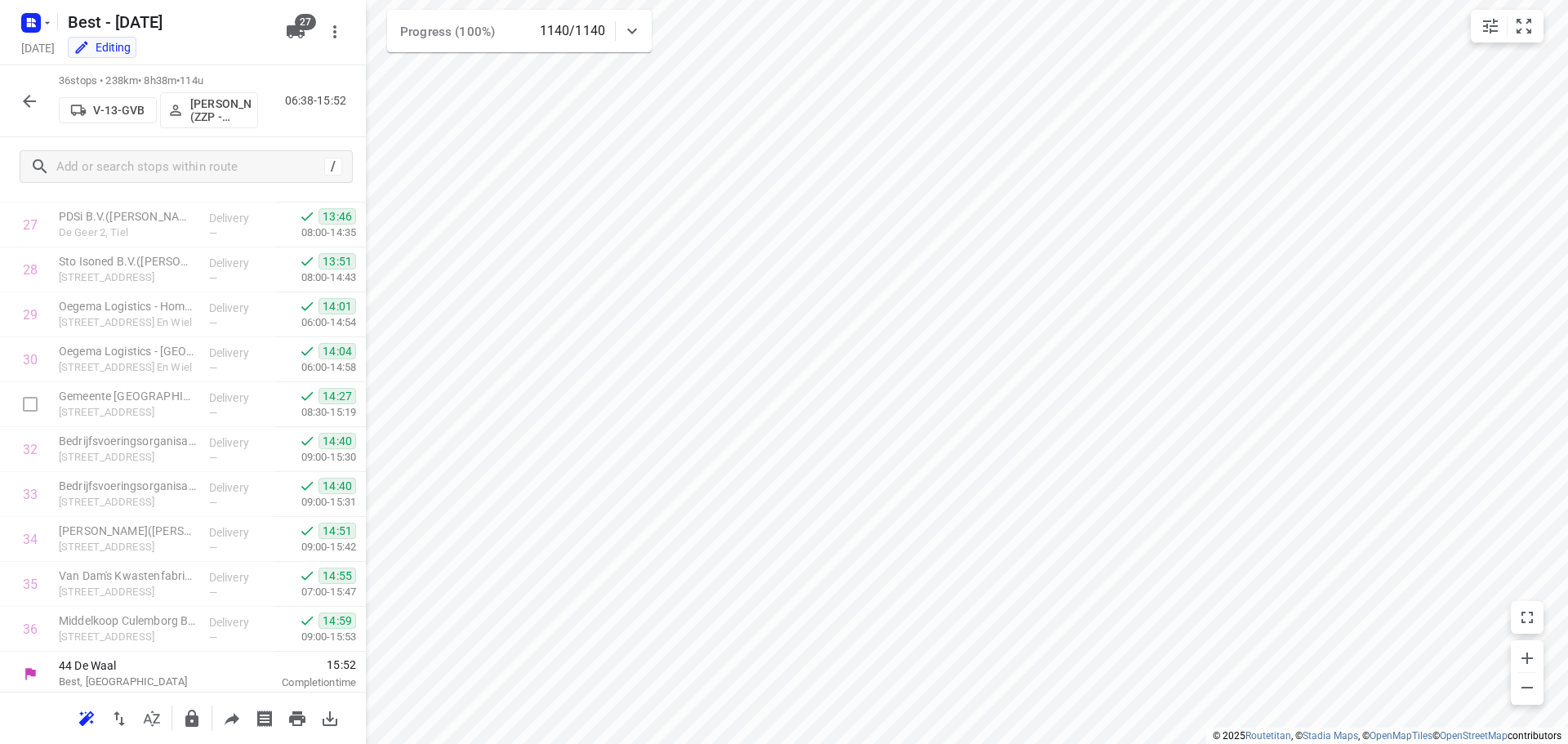
scroll to position [1247, 0]
click at [39, 110] on button "button" at bounding box center [30, 101] width 33 height 33
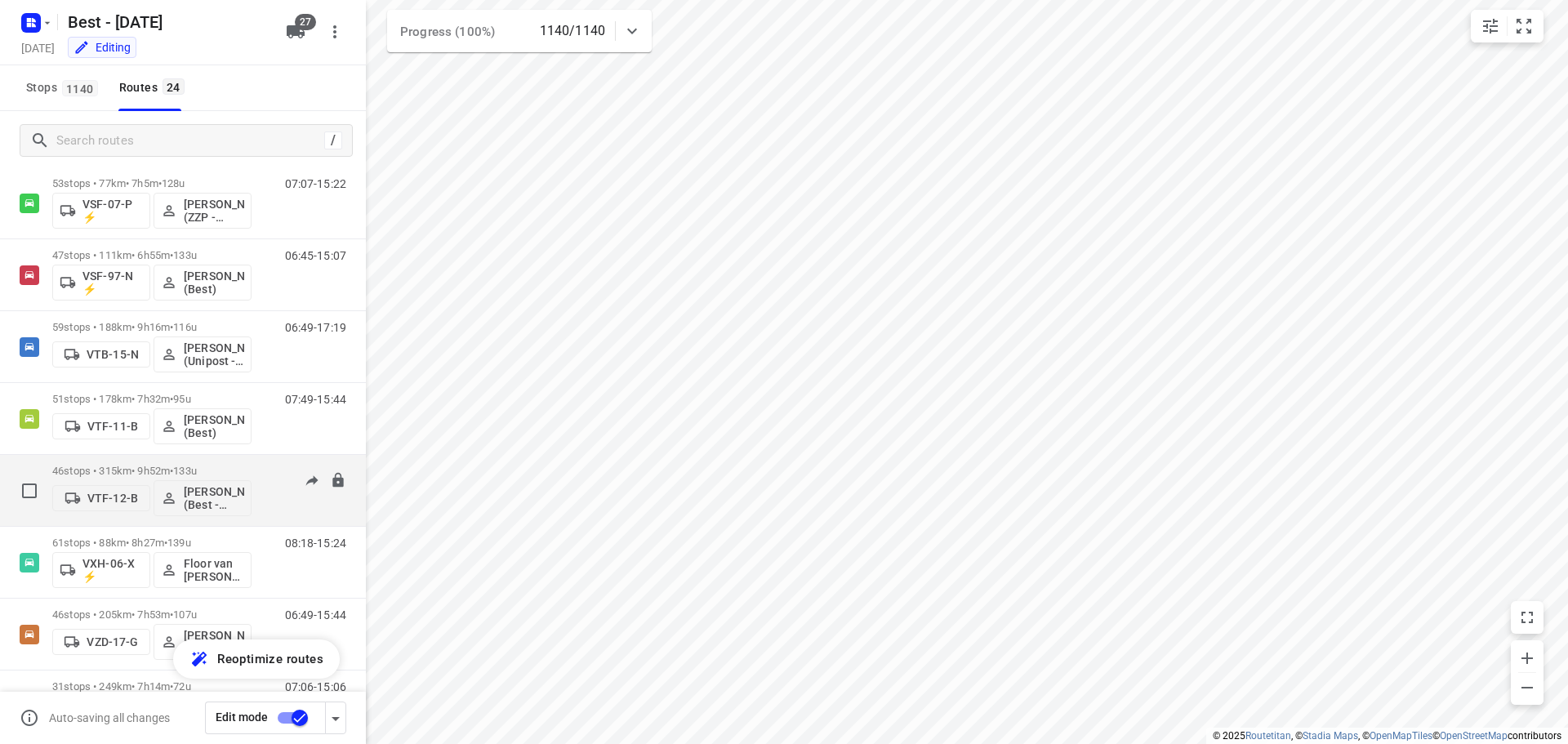
scroll to position [1255, 0]
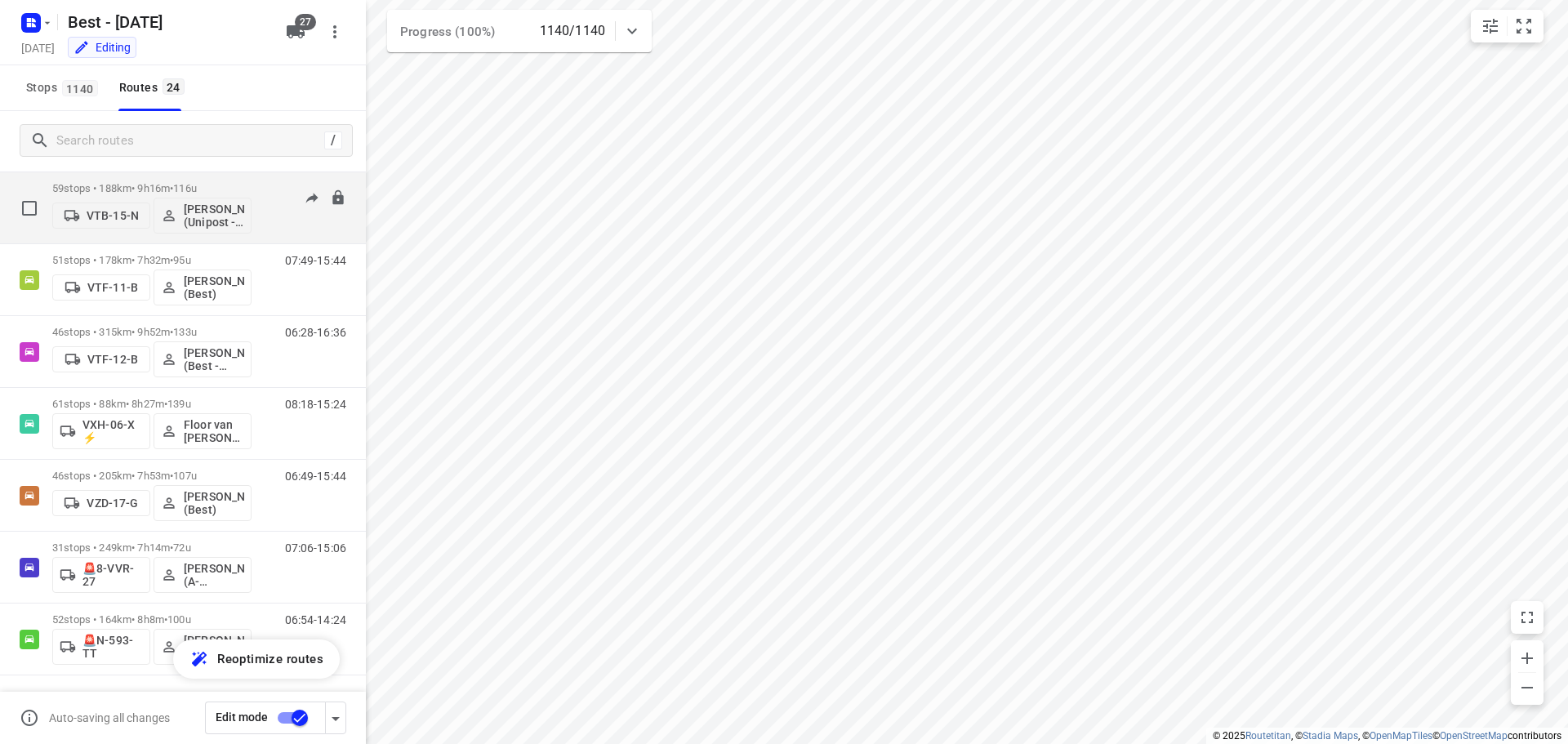
click at [204, 180] on div "59 stops • 188km • 9h16m • 116u VTB-15-N [PERSON_NAME] (Unipost - Best - ZZP)" at bounding box center [152, 208] width 199 height 68
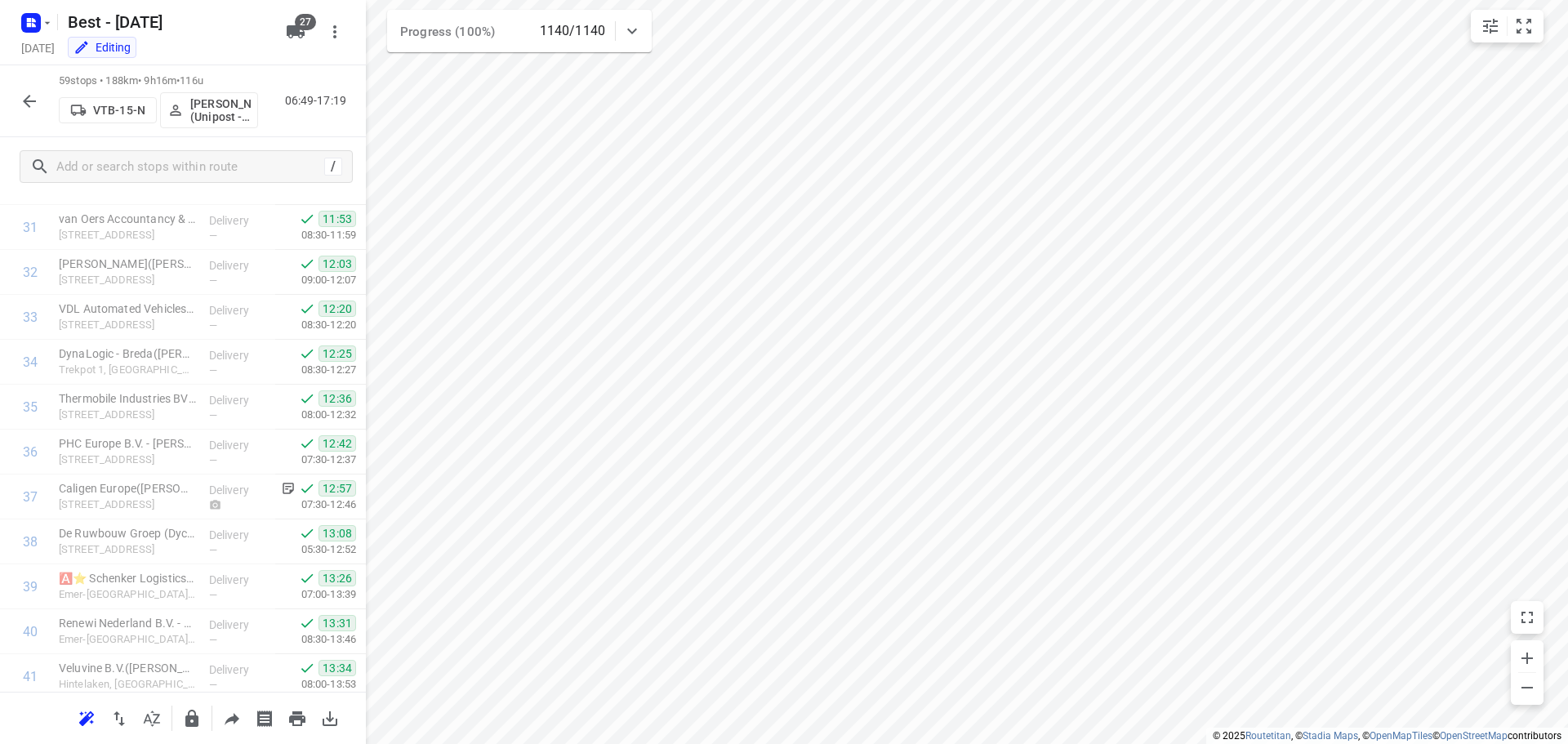
scroll to position [2280, 0]
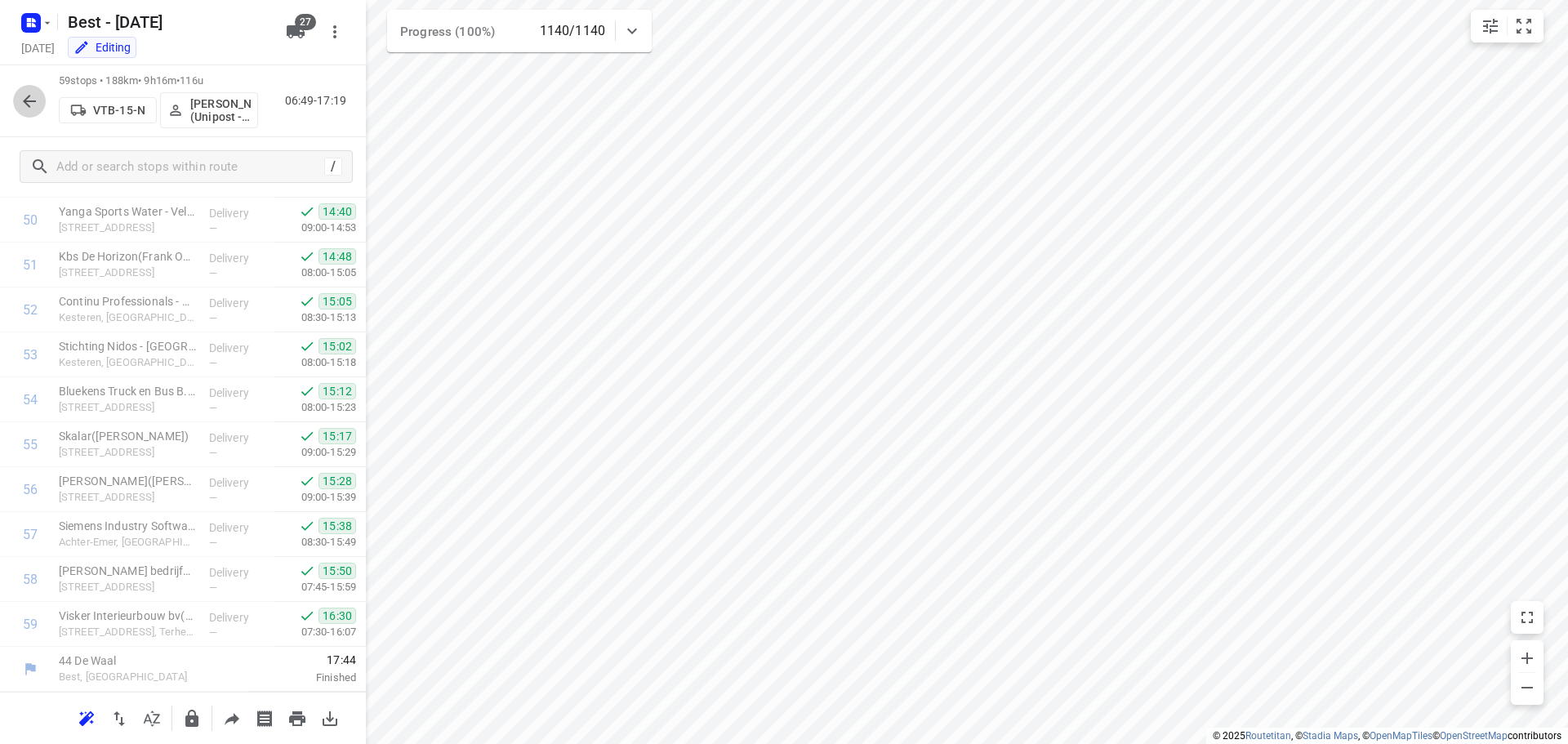
click at [35, 107] on icon "button" at bounding box center [30, 101] width 20 height 20
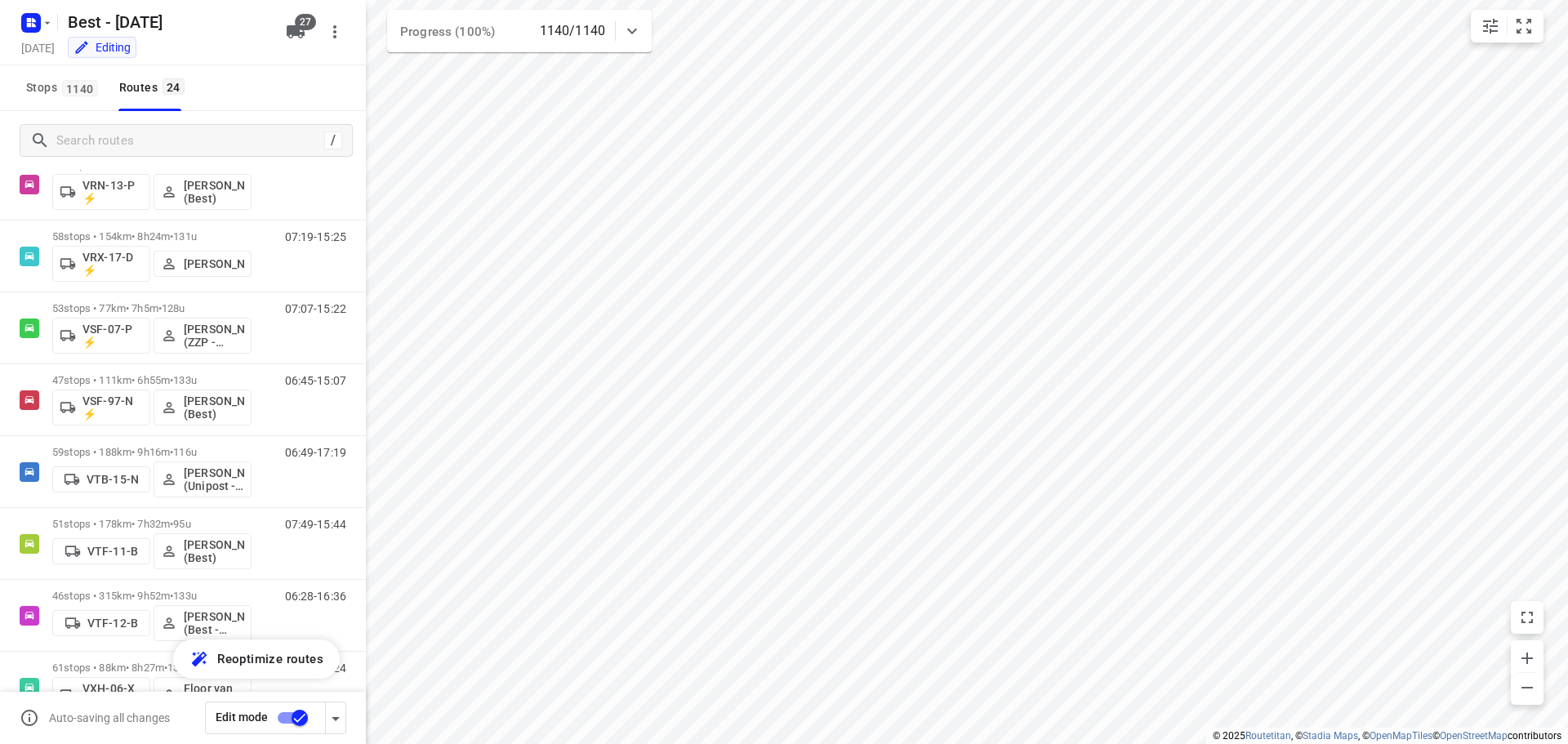
scroll to position [684, 0]
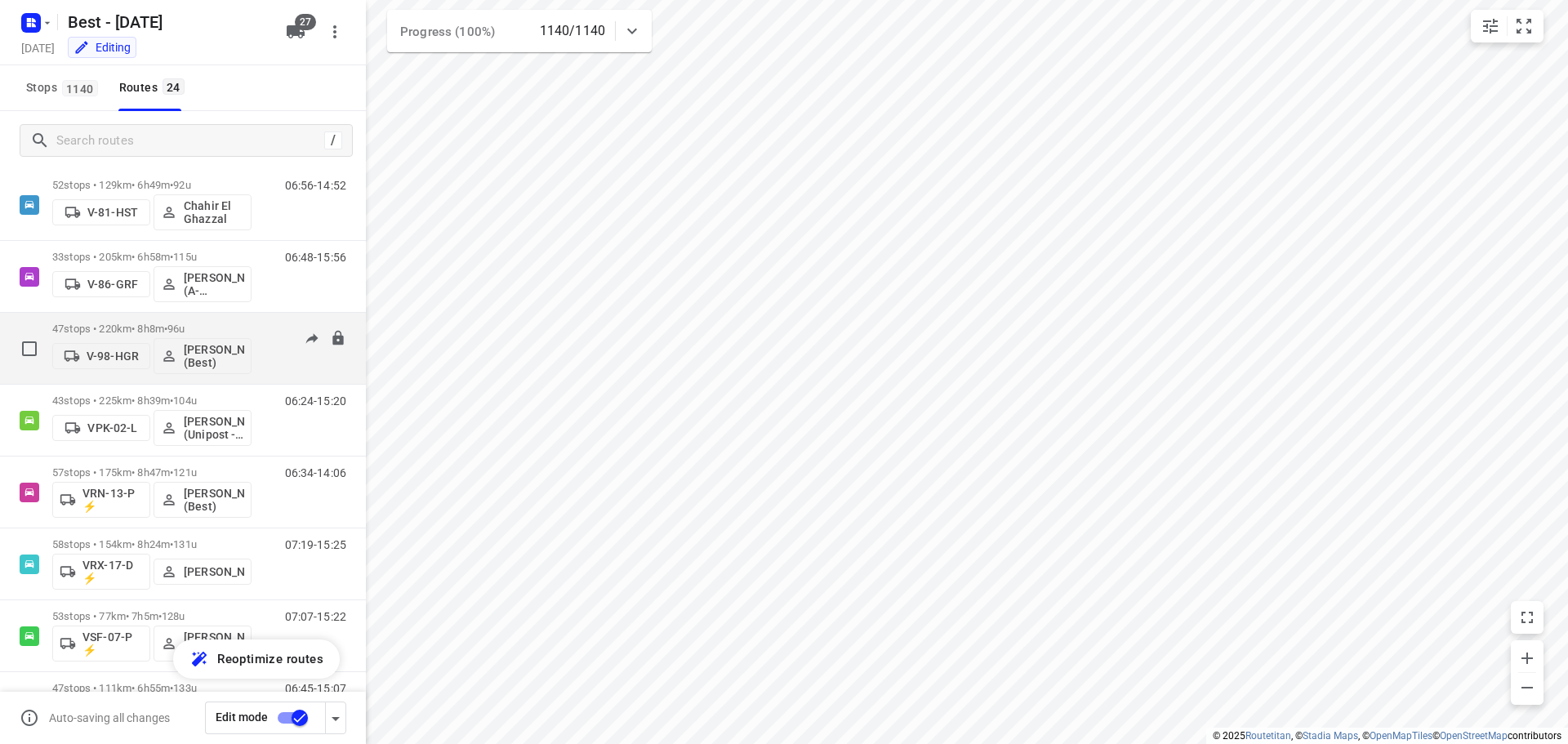
click at [235, 315] on div "47 stops • 220km • 8h8m • 96u V-98-HGR [PERSON_NAME] (Best)" at bounding box center [152, 348] width 199 height 68
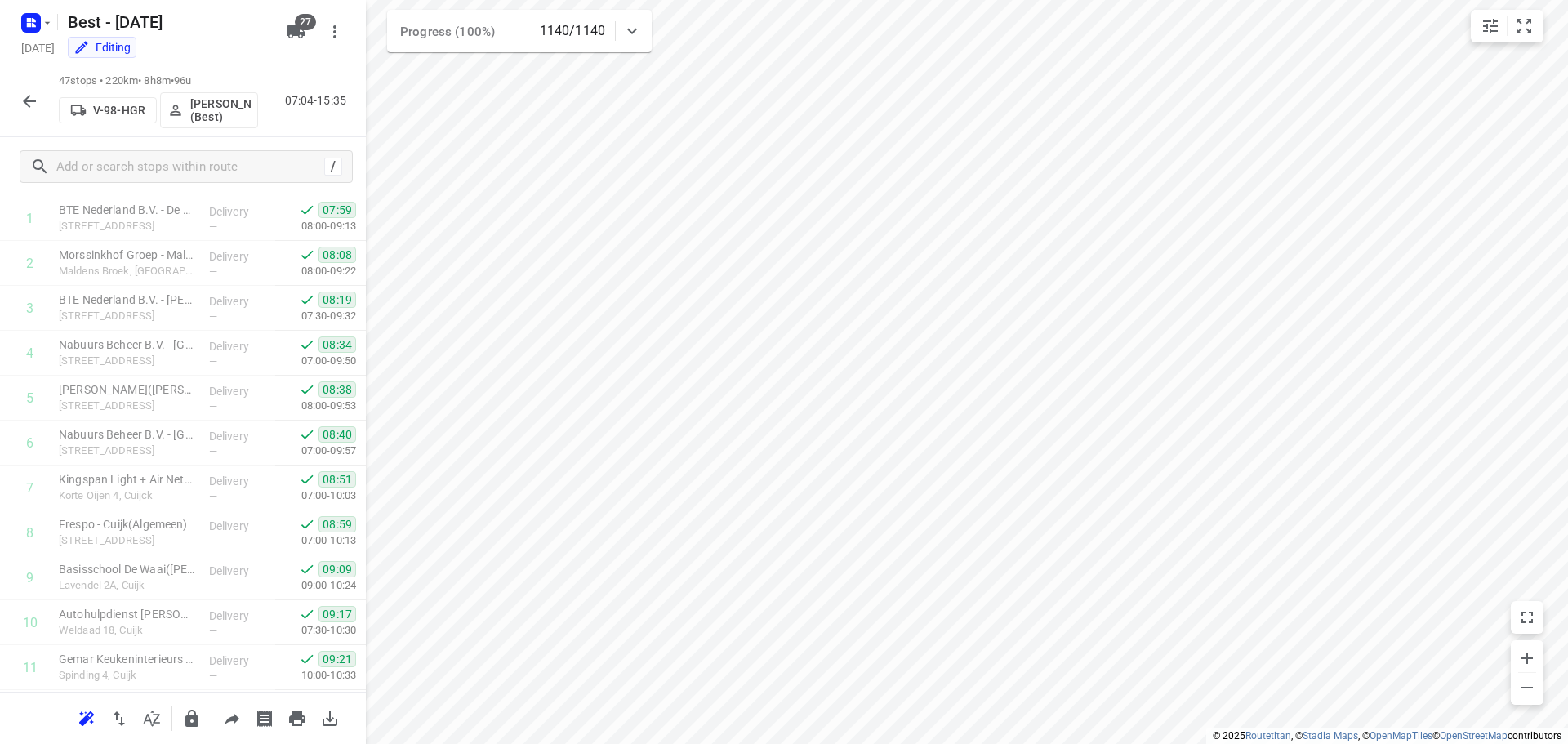
scroll to position [1741, 0]
click at [30, 107] on icon "button" at bounding box center [30, 101] width 20 height 20
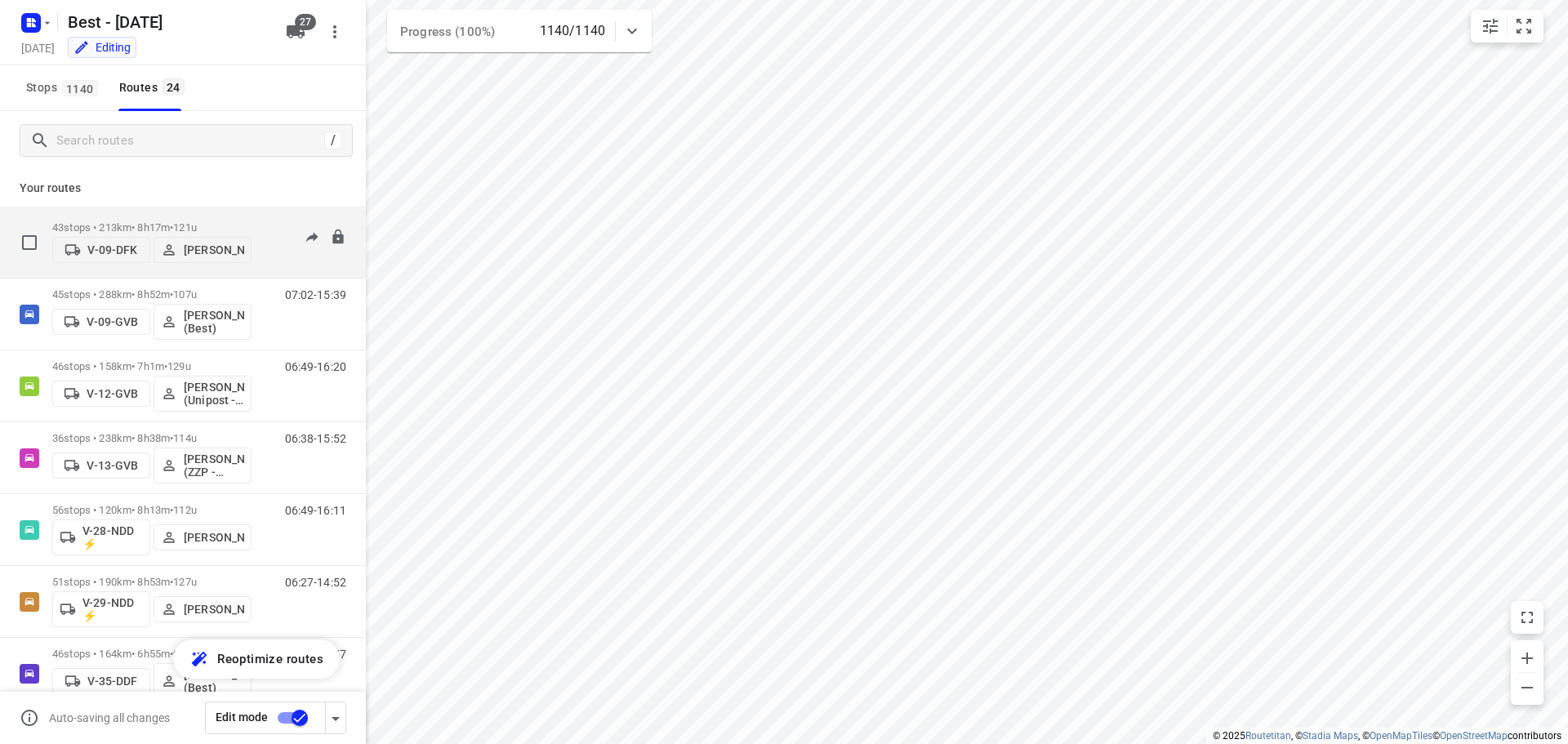
click at [218, 221] on p "43 stops • 213km • 8h17m • 121u" at bounding box center [152, 227] width 199 height 12
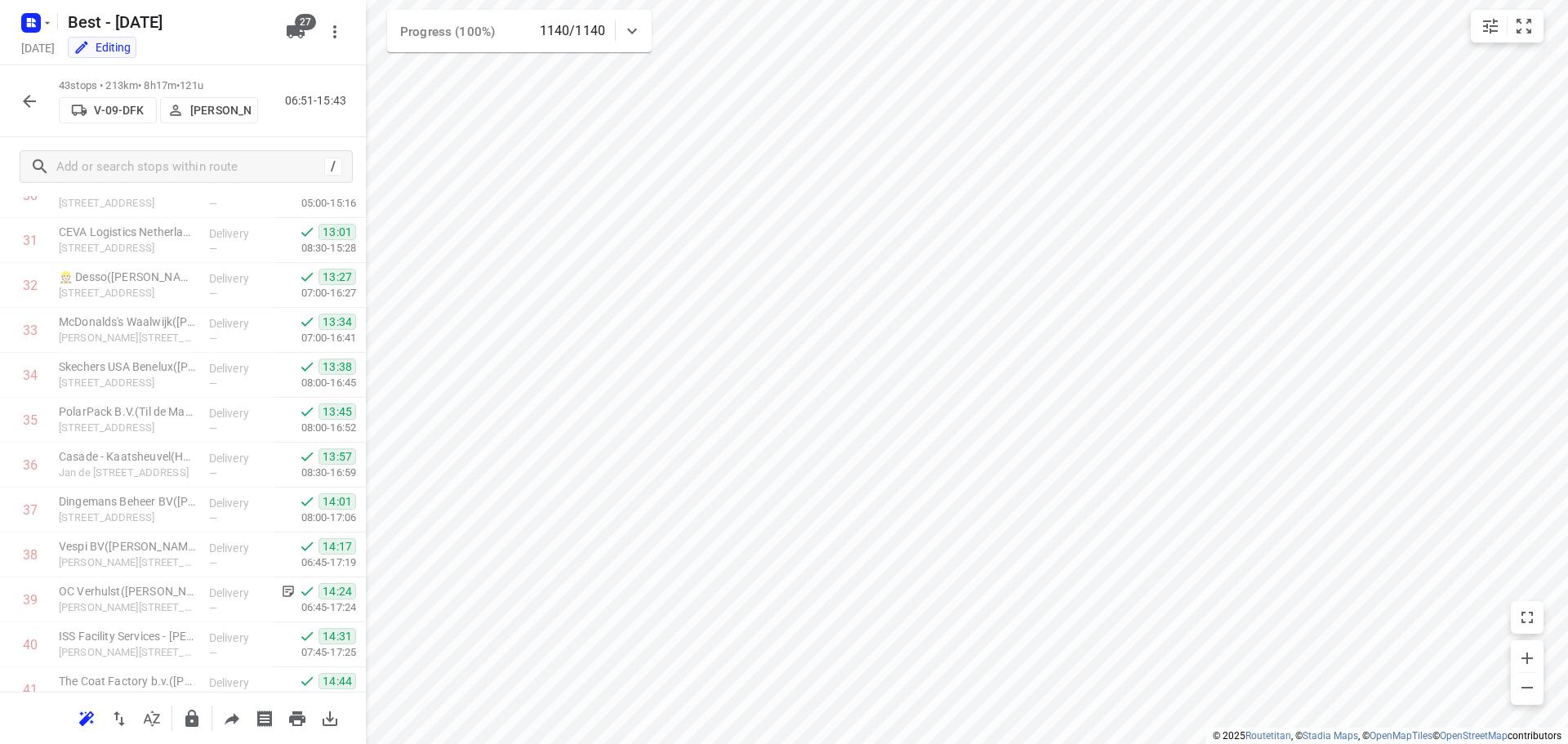
scroll to position [1540, 0]
click at [25, 107] on icon "button" at bounding box center [30, 101] width 20 height 20
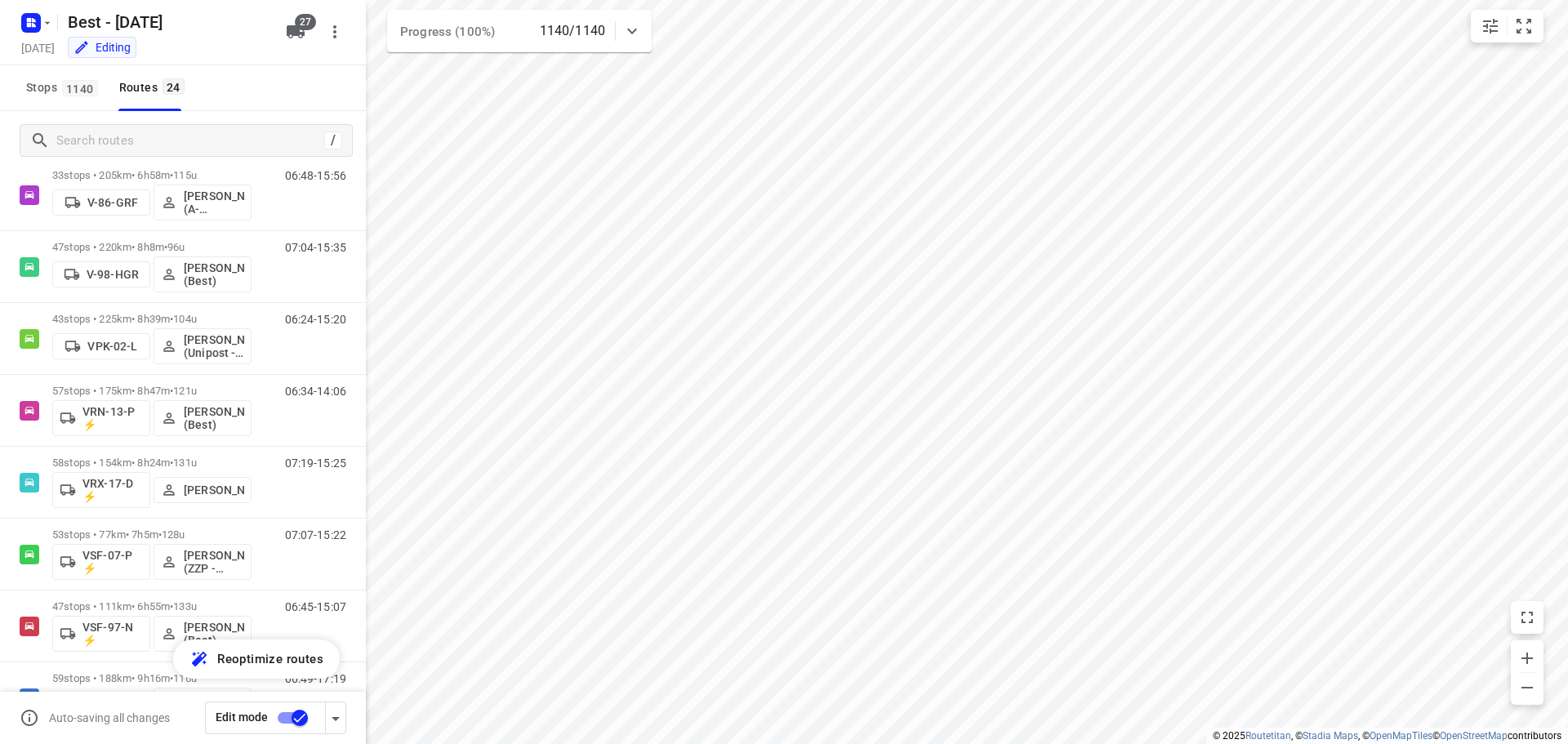
scroll to position [770, 0]
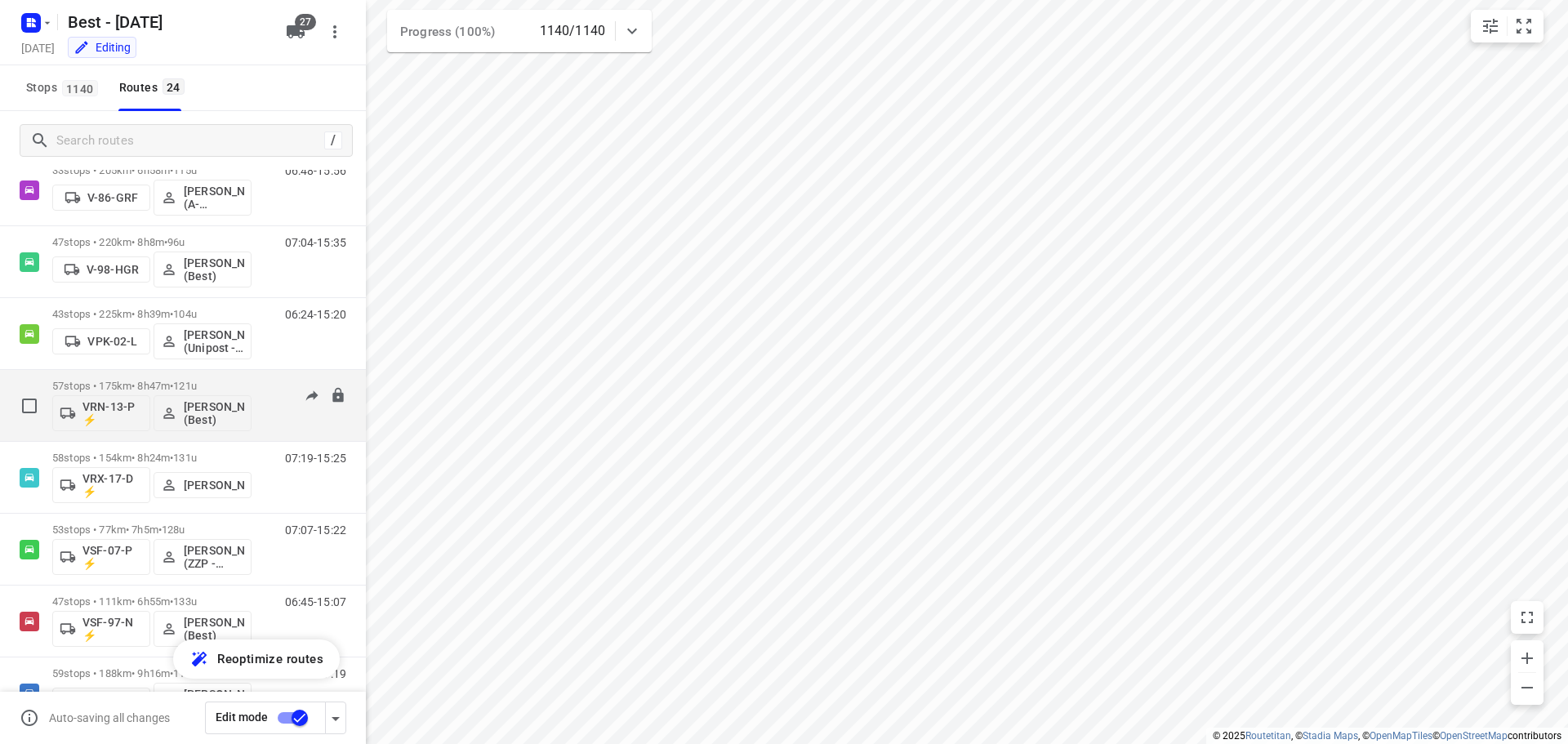
click at [226, 385] on p "57 stops • 175km • 8h47m • 121u" at bounding box center [152, 386] width 199 height 12
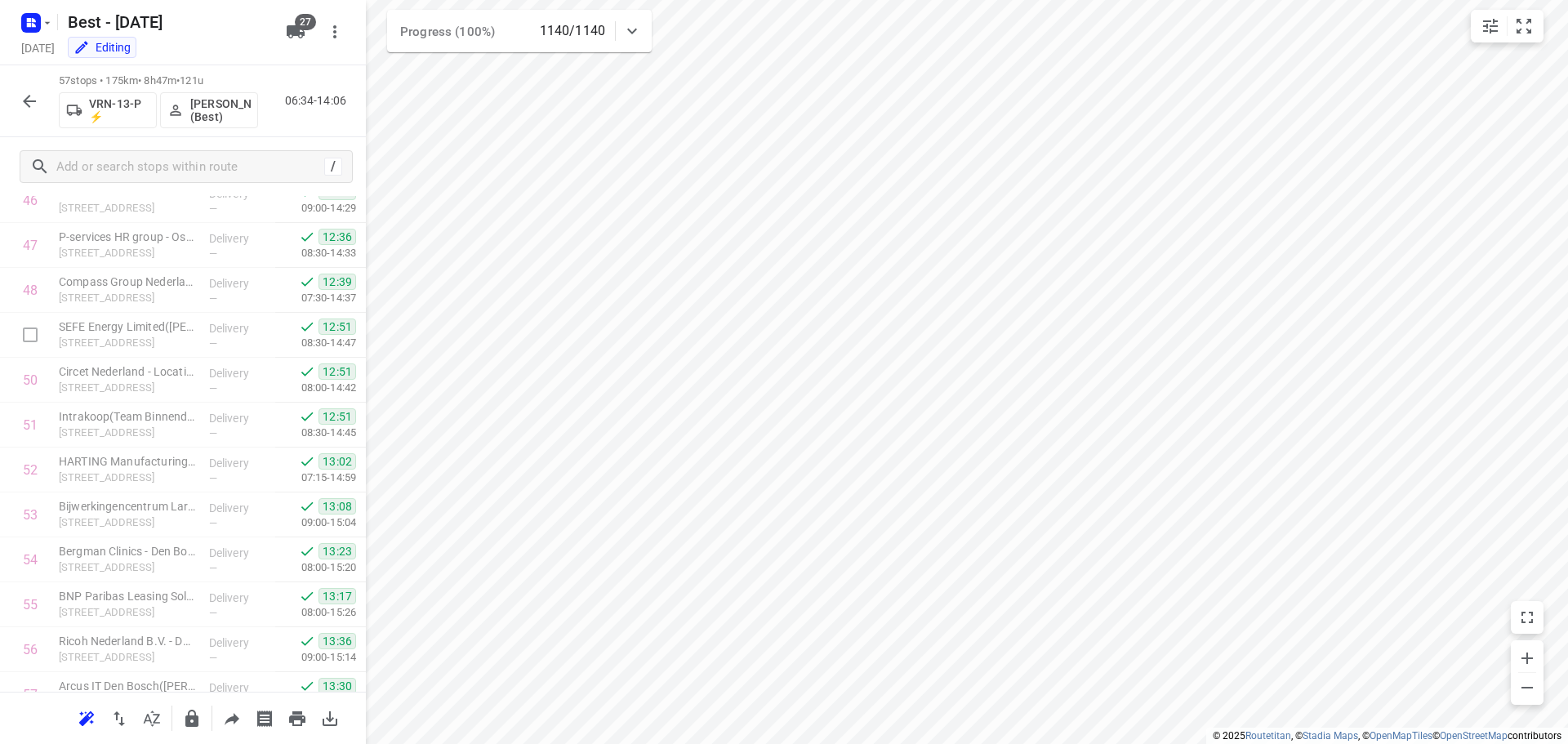
scroll to position [2190, 0]
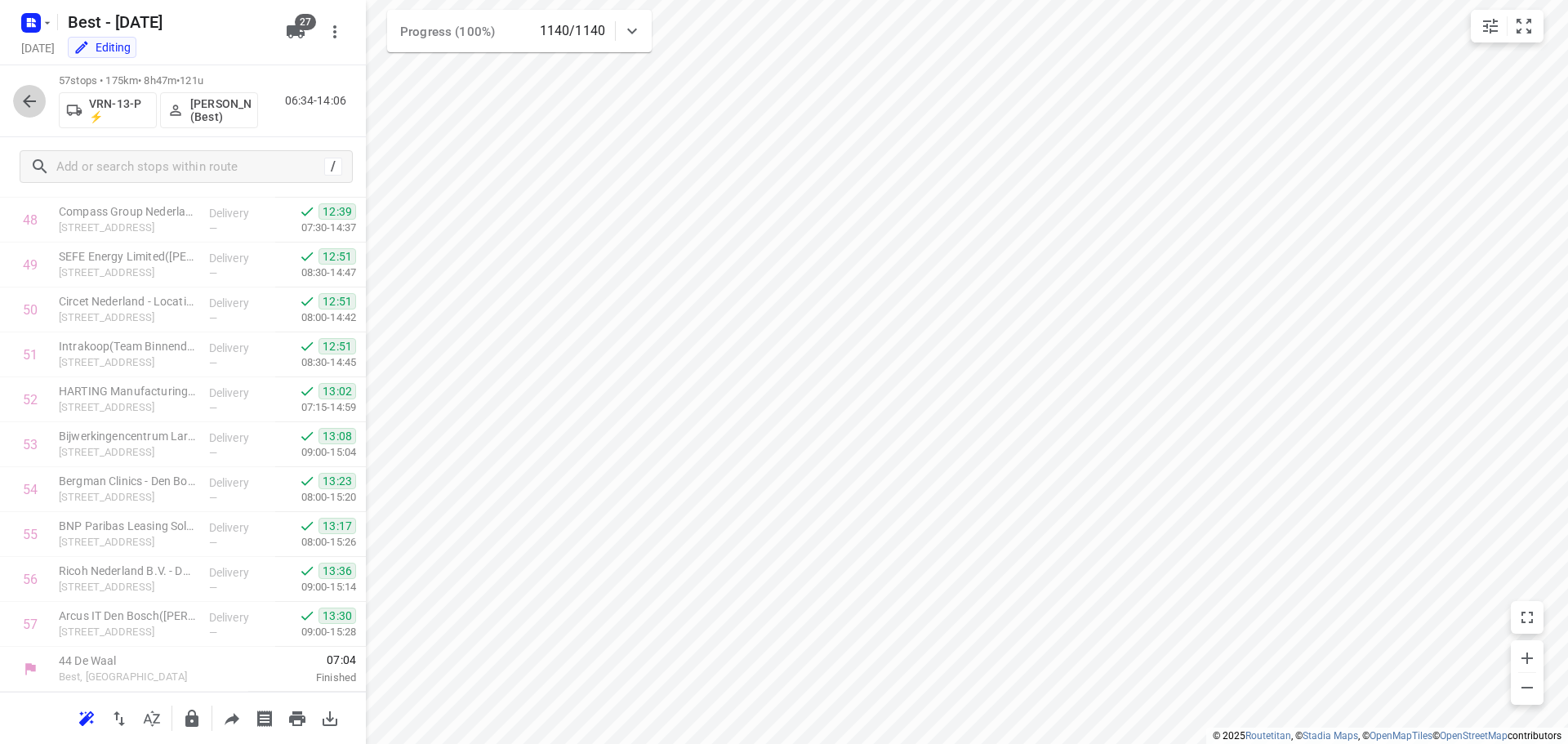
click at [30, 105] on icon "button" at bounding box center [30, 101] width 20 height 20
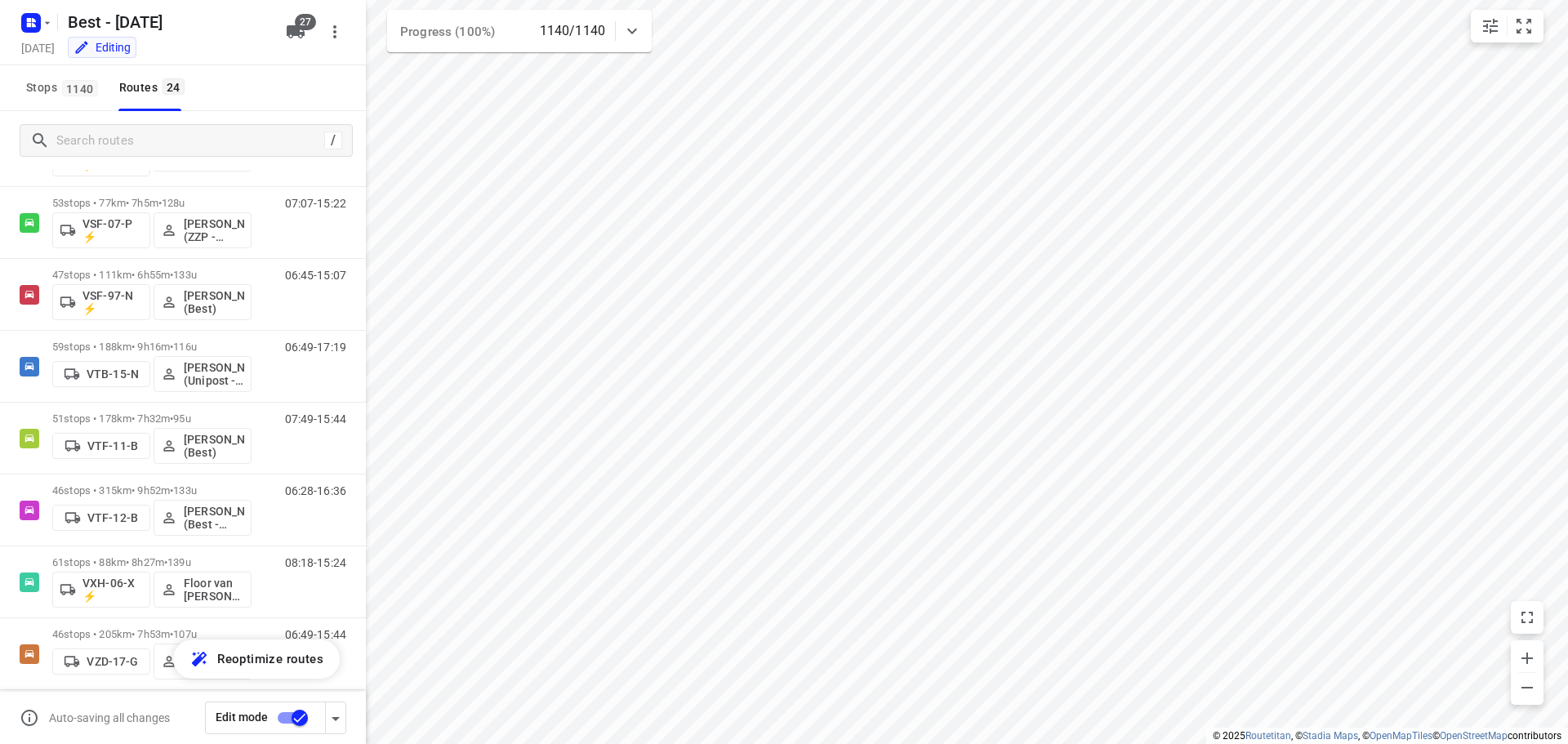
scroll to position [1092, 0]
click at [27, 29] on rect "button" at bounding box center [31, 23] width 20 height 20
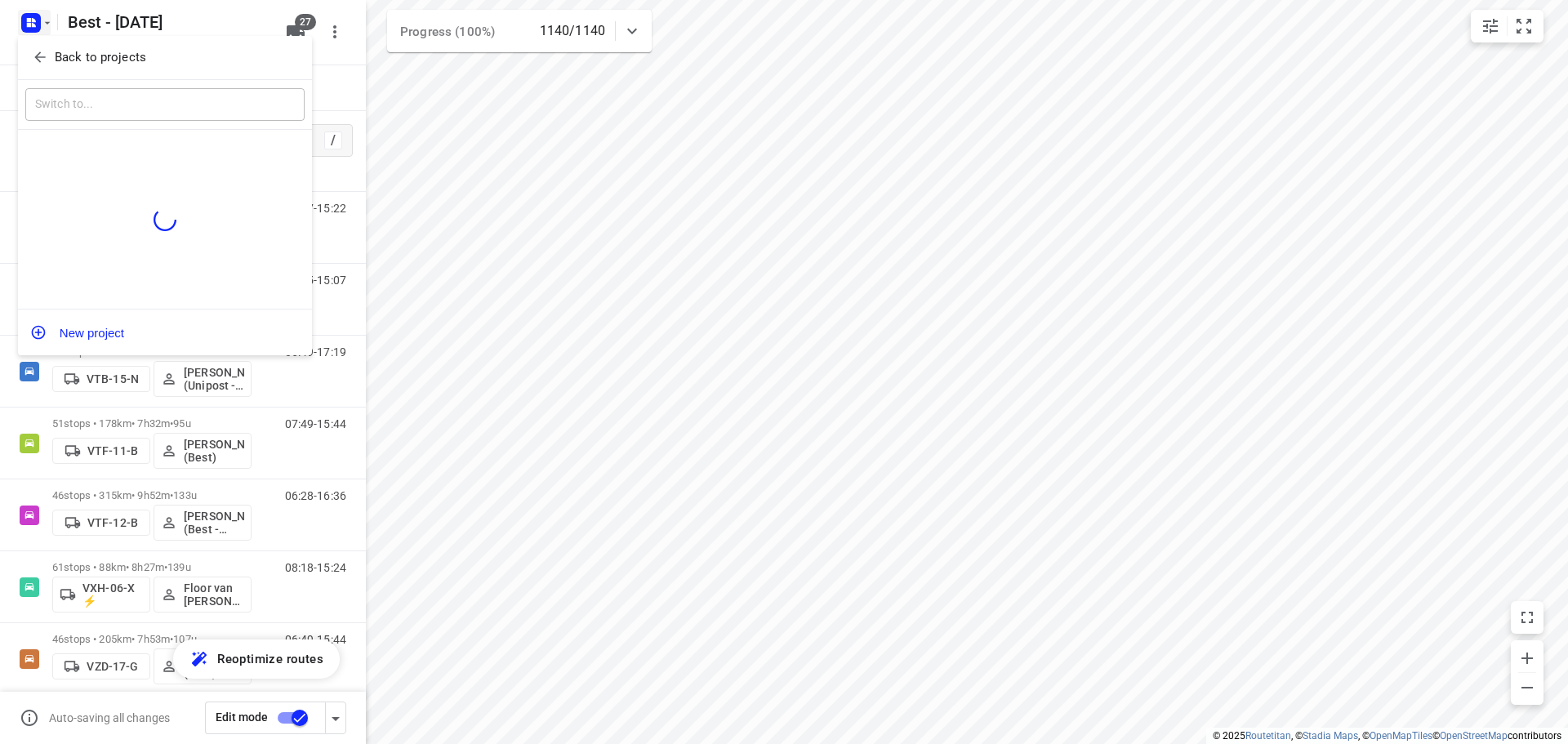
click at [38, 71] on div "Back to projects" at bounding box center [165, 58] width 294 height 44
click at [39, 72] on div "Back to projects" at bounding box center [165, 58] width 294 height 44
click at [41, 64] on icon "button" at bounding box center [40, 57] width 16 height 16
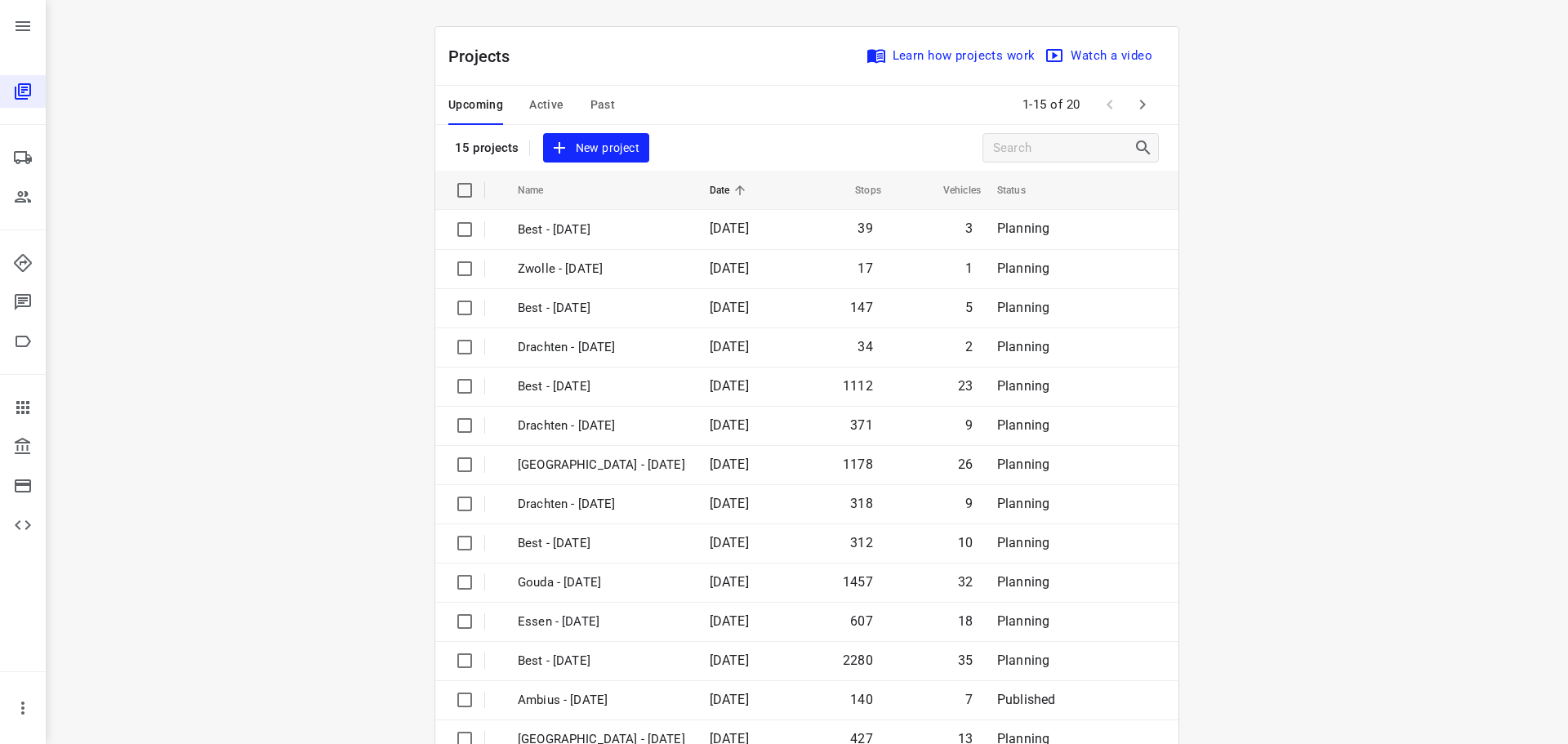
click at [521, 95] on div "Upcoming Active Past" at bounding box center [544, 105] width 193 height 39
click at [530, 103] on span "Active" at bounding box center [546, 104] width 34 height 21
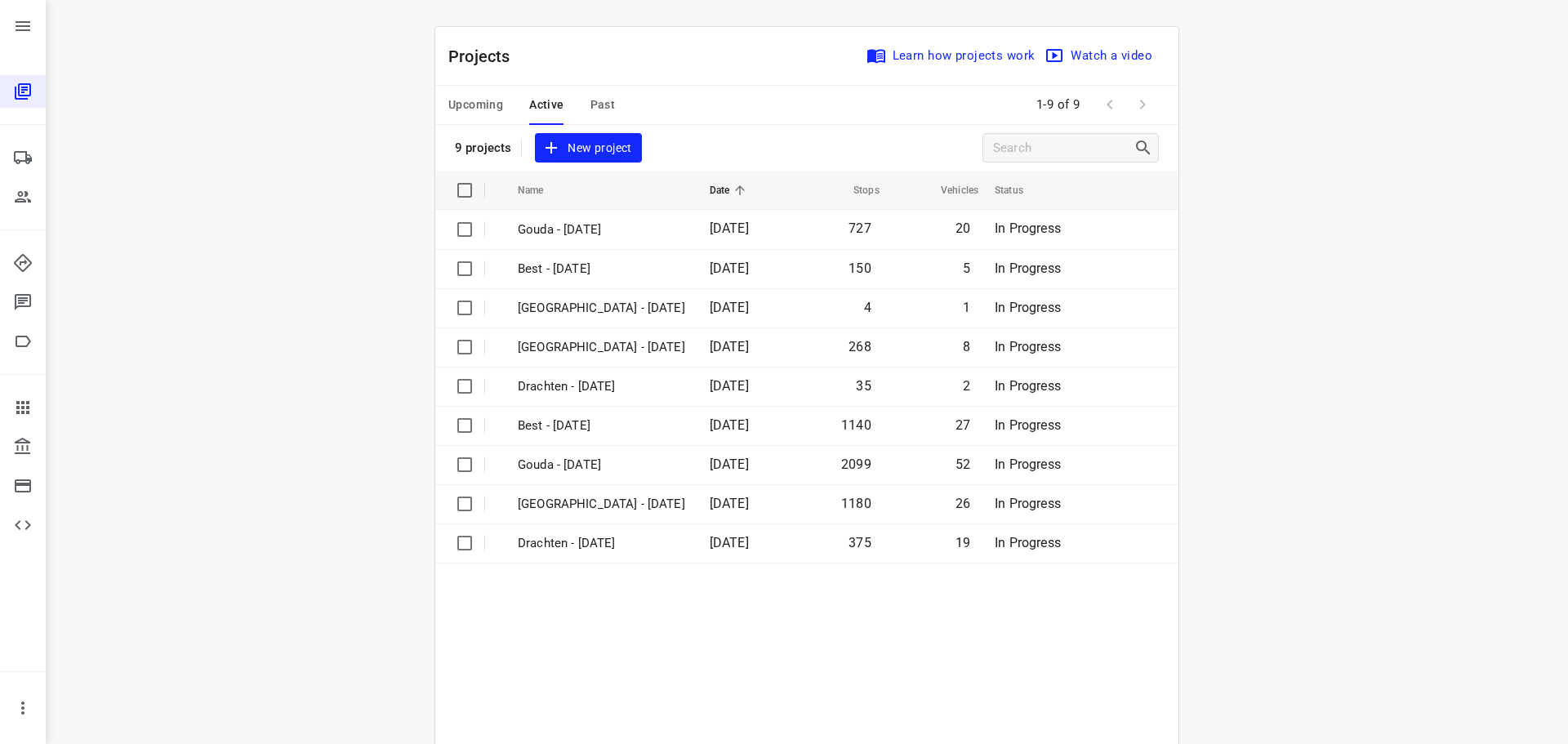
click at [537, 101] on span "Active" at bounding box center [546, 104] width 34 height 21
click at [1113, 100] on span at bounding box center [1109, 104] width 33 height 33
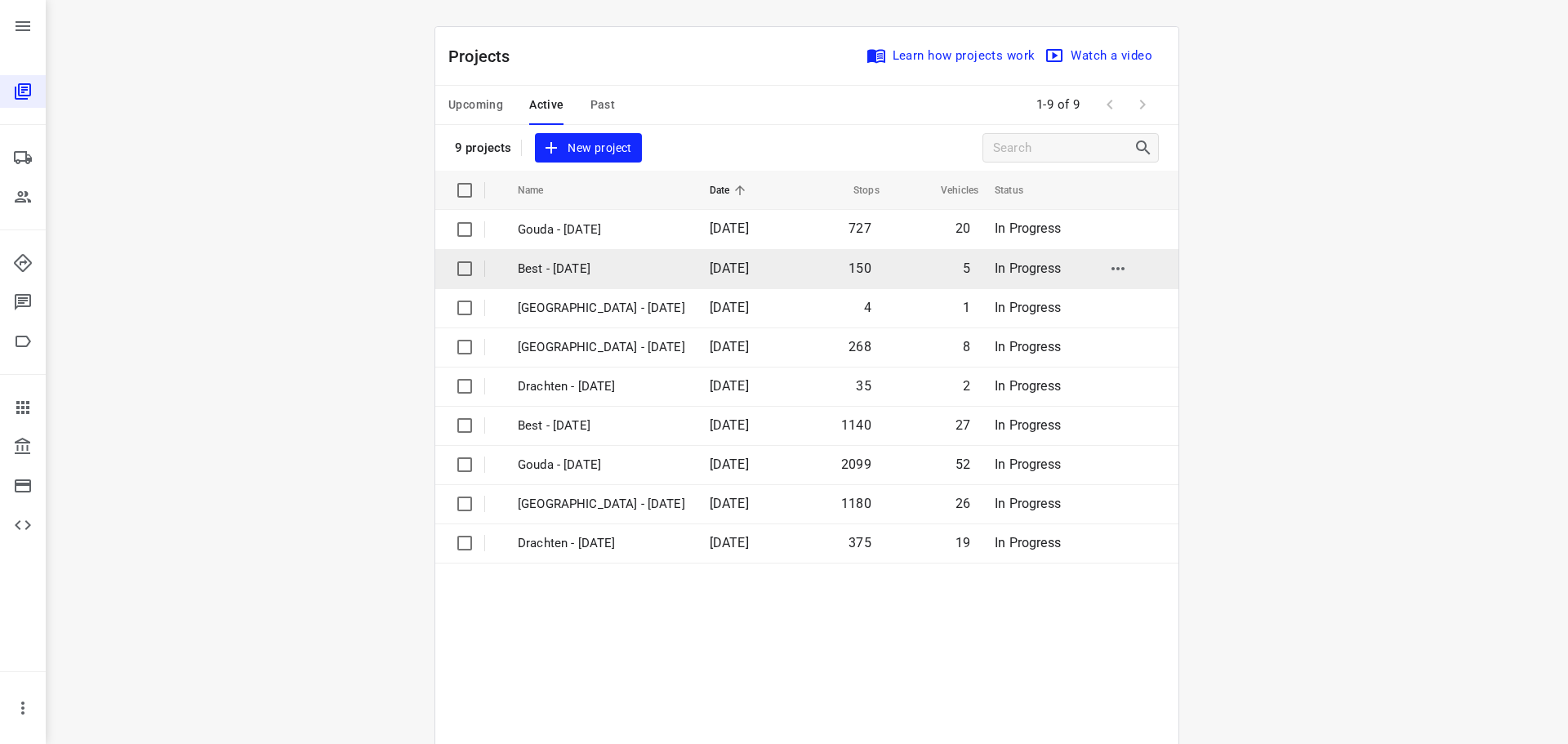
click at [578, 270] on p "Best - [DATE]" at bounding box center [601, 268] width 167 height 19
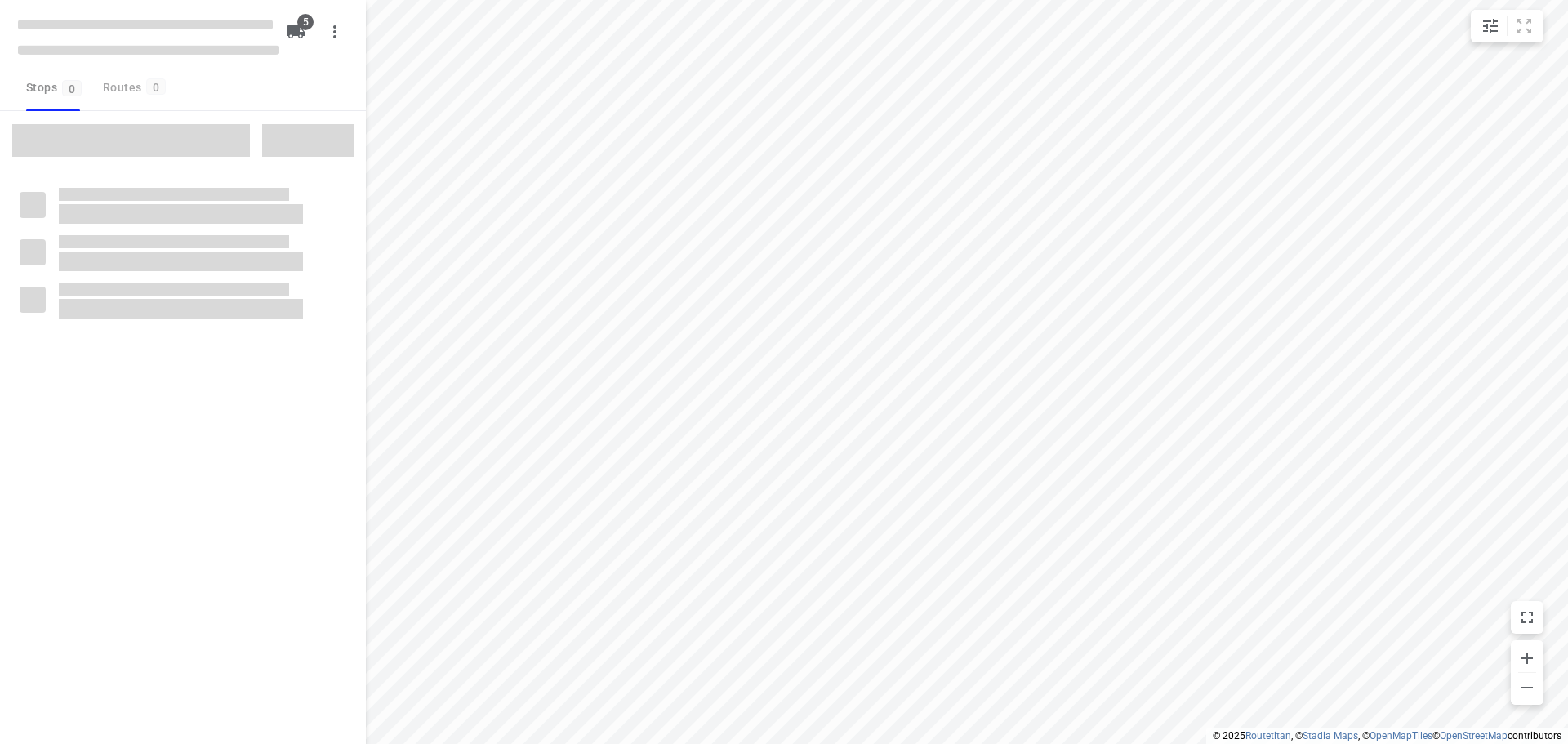
checkbox input "true"
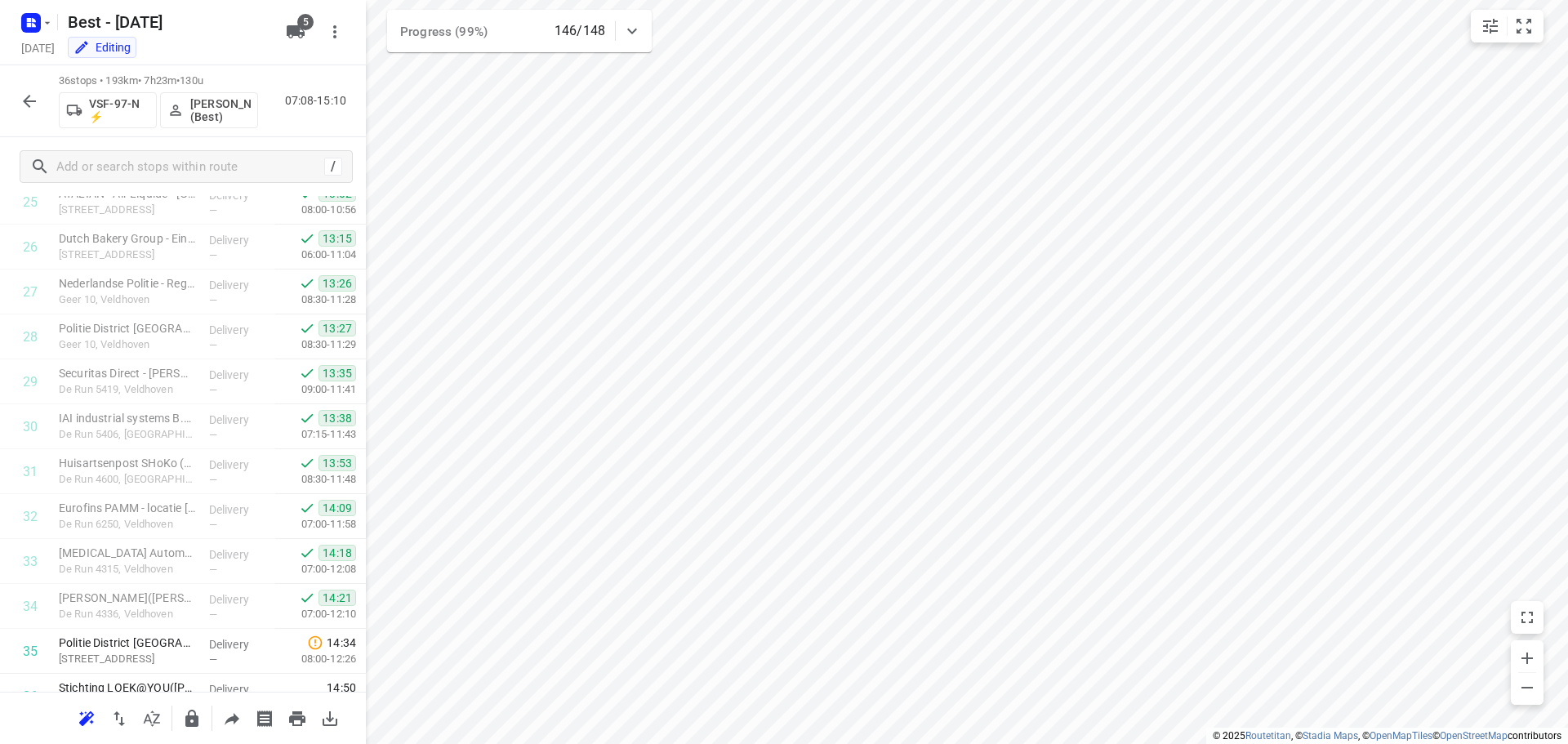
scroll to position [1294, 0]
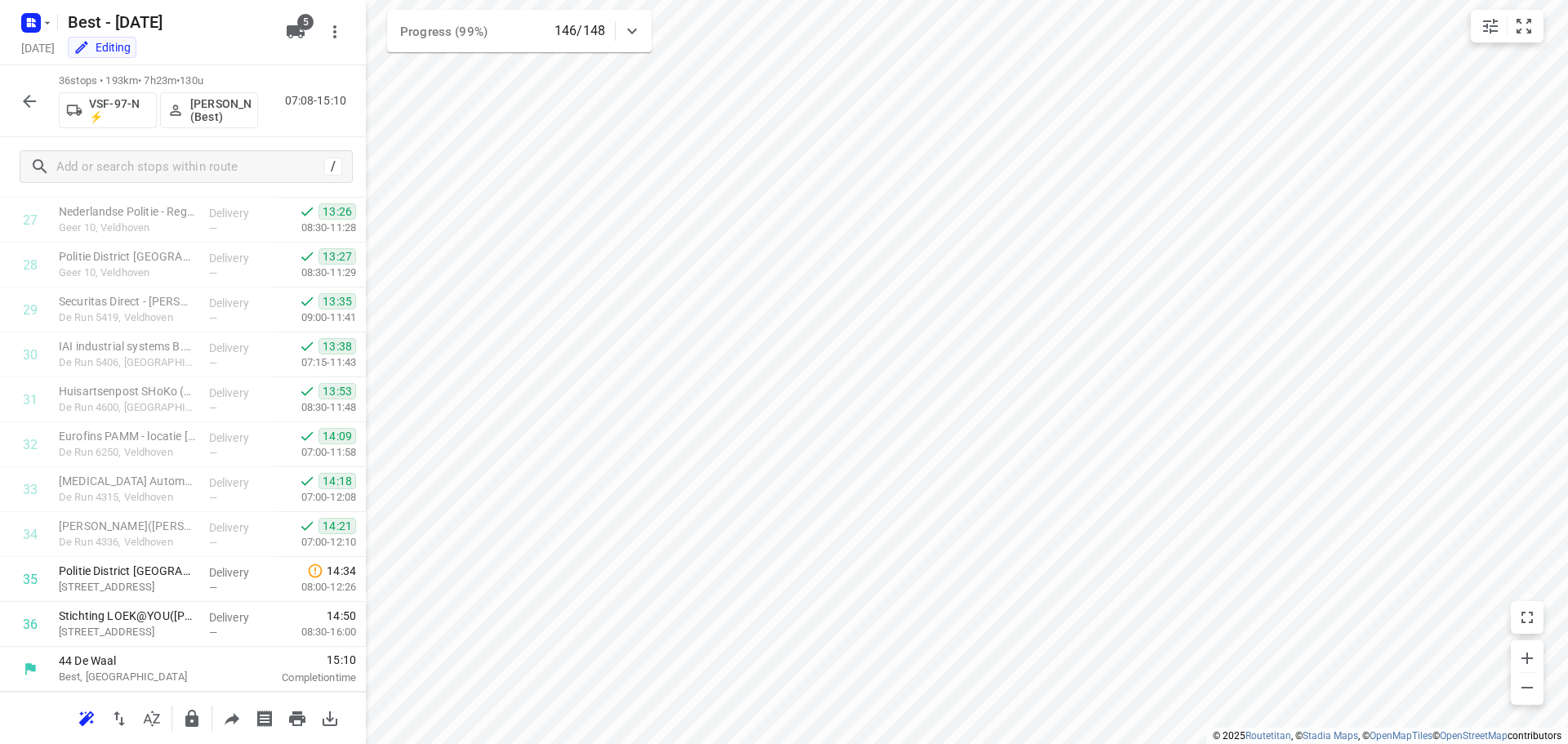
click at [25, 89] on button "button" at bounding box center [30, 101] width 33 height 33
